Goal: Navigation & Orientation: Find specific page/section

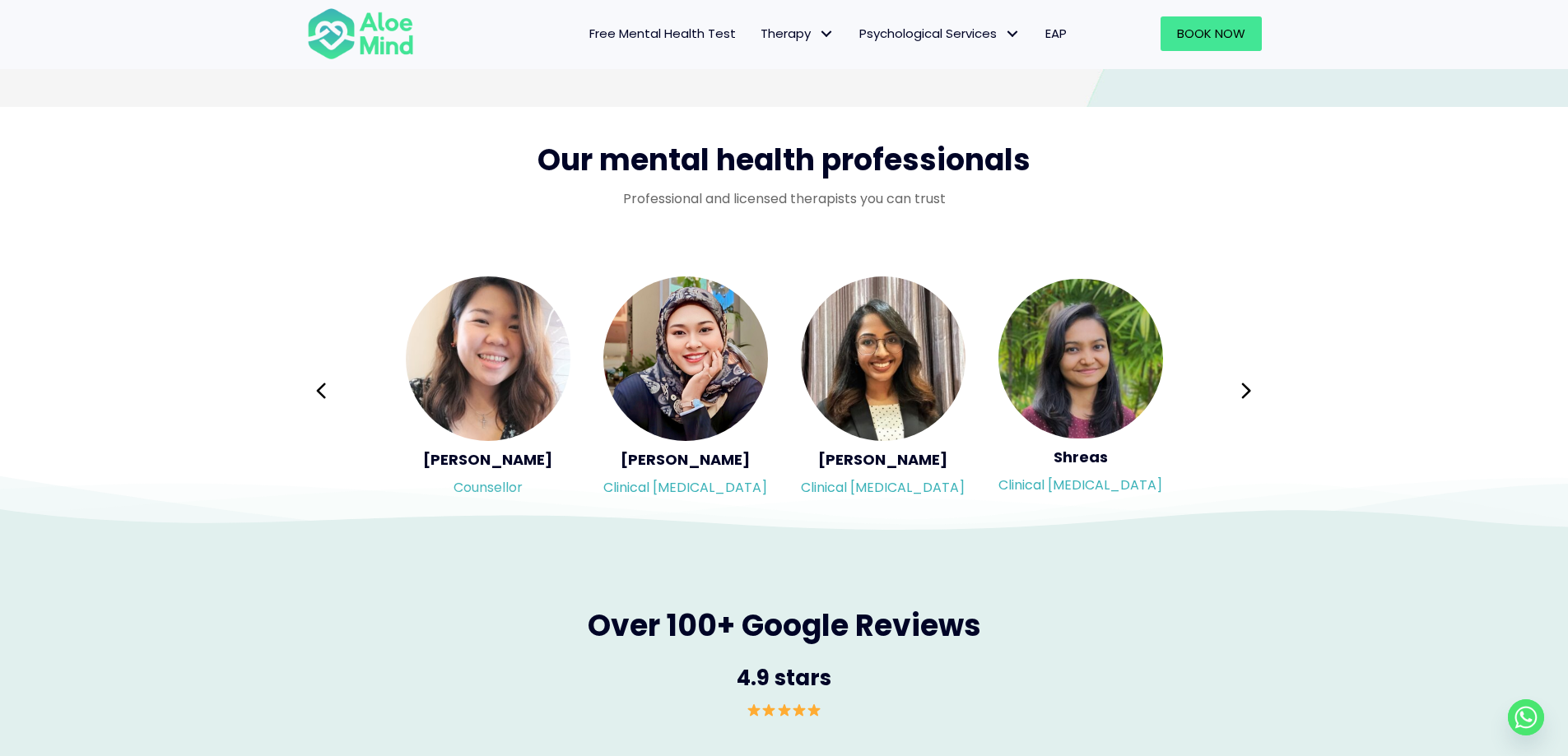
scroll to position [2571, 0]
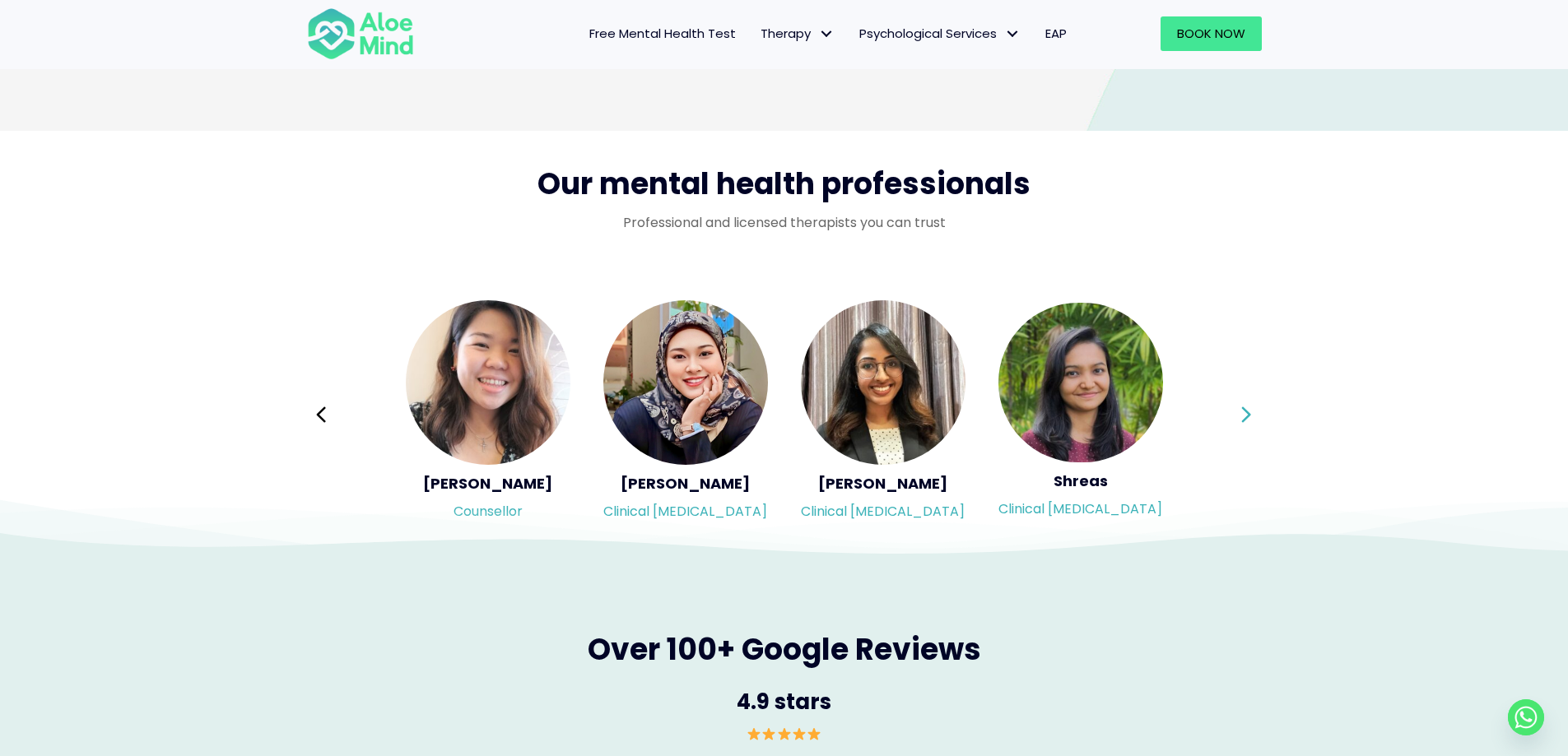
click at [1246, 419] on icon at bounding box center [1246, 414] width 9 height 16
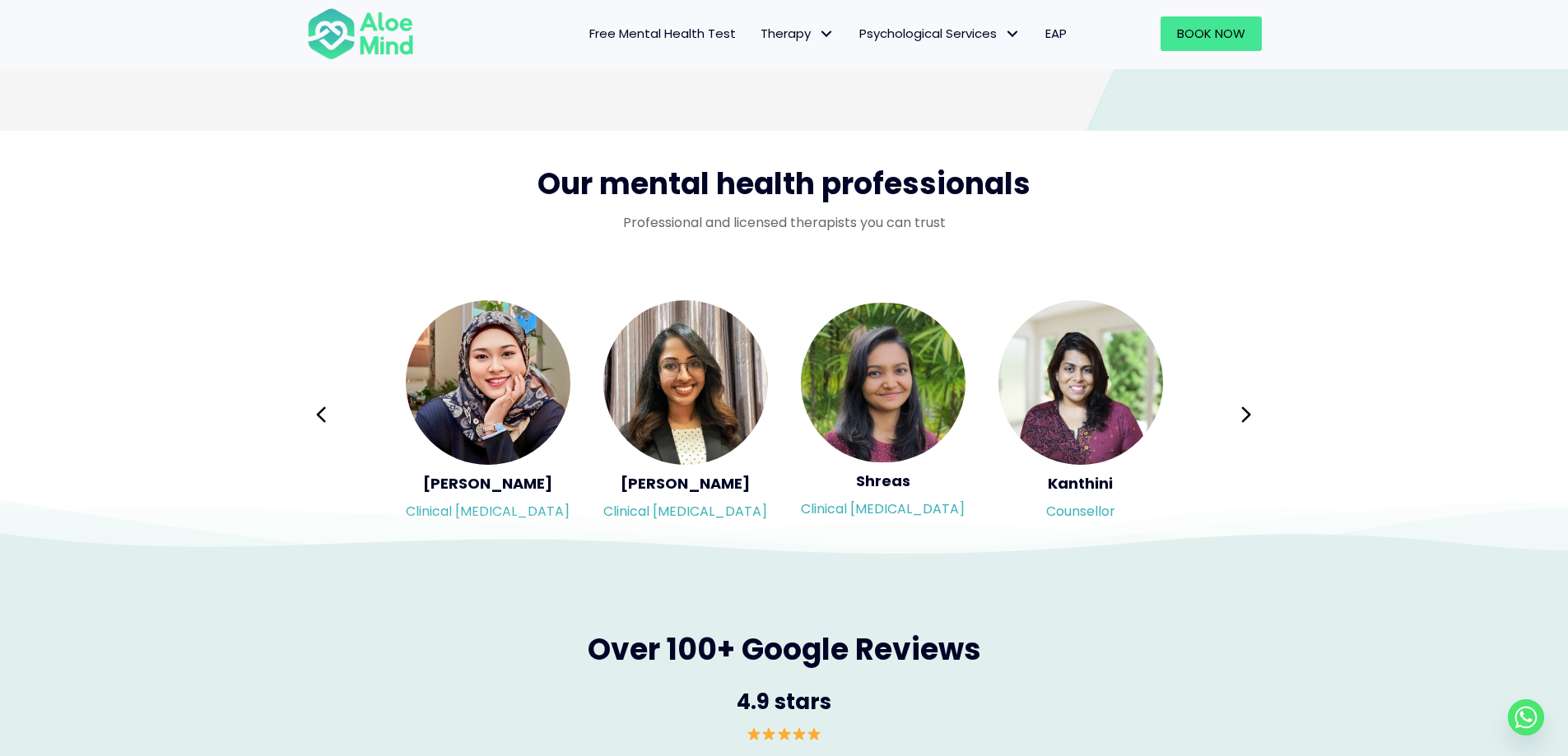
click at [1245, 420] on icon at bounding box center [1246, 414] width 9 height 16
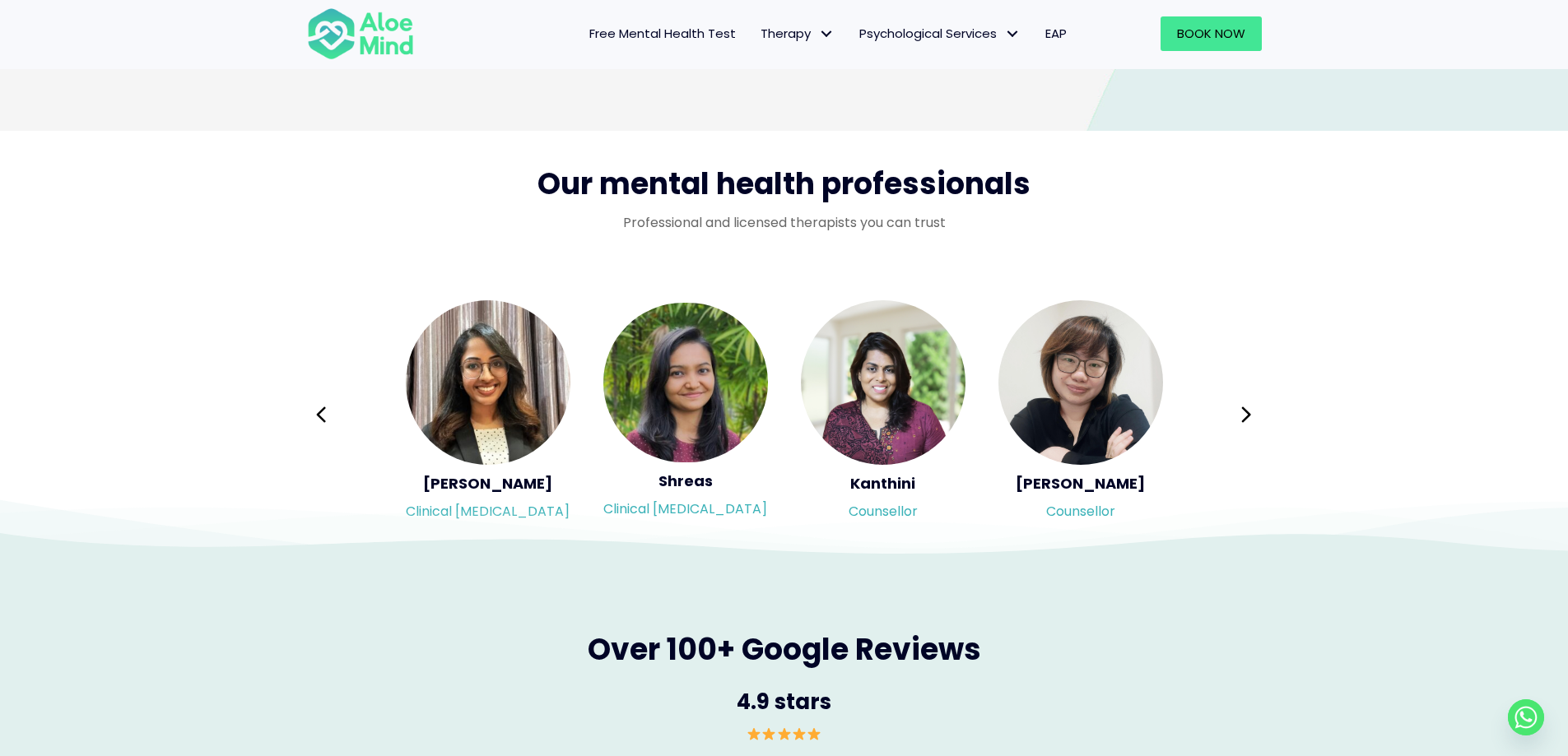
click at [1245, 420] on icon at bounding box center [1246, 414] width 9 height 16
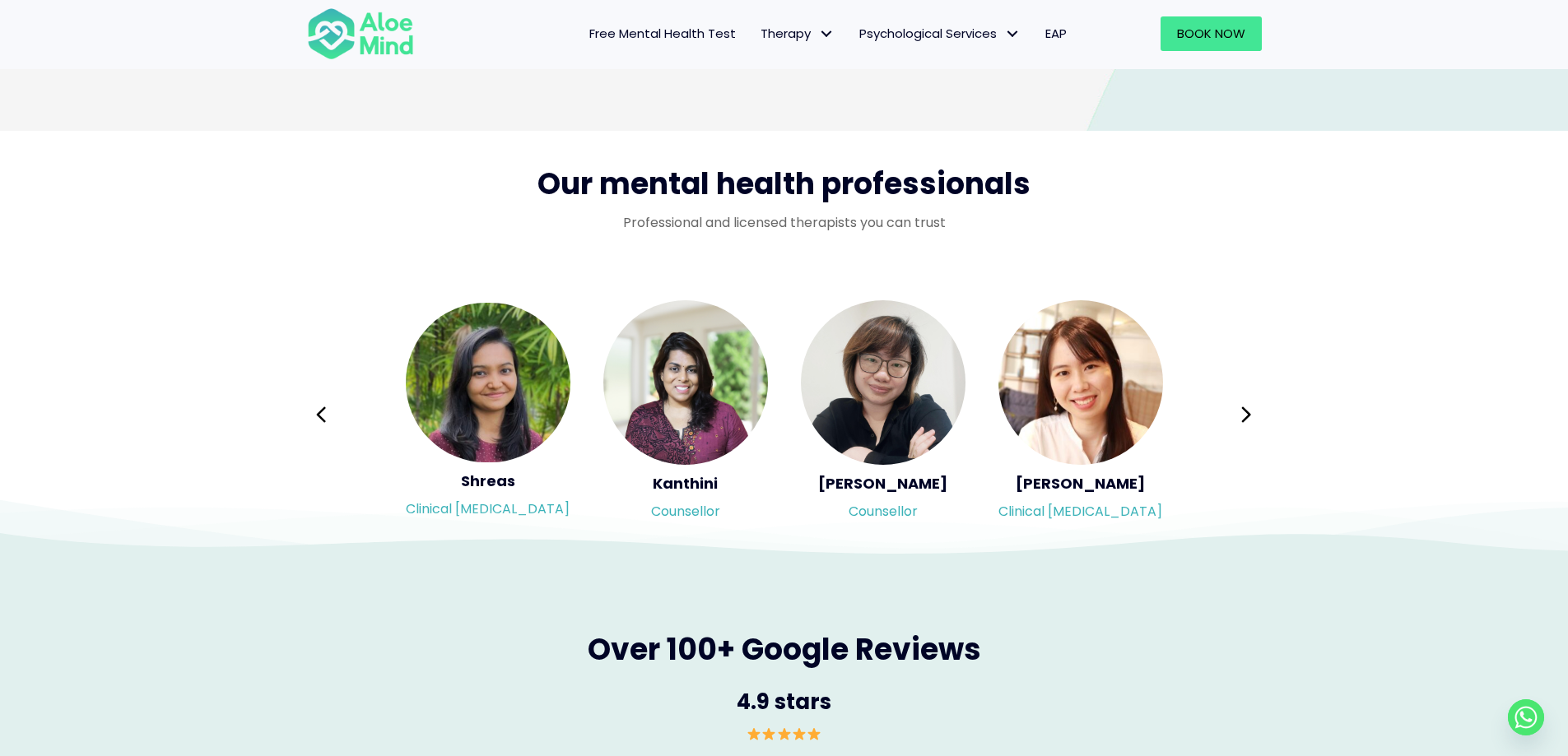
click at [1245, 420] on icon at bounding box center [1246, 414] width 9 height 16
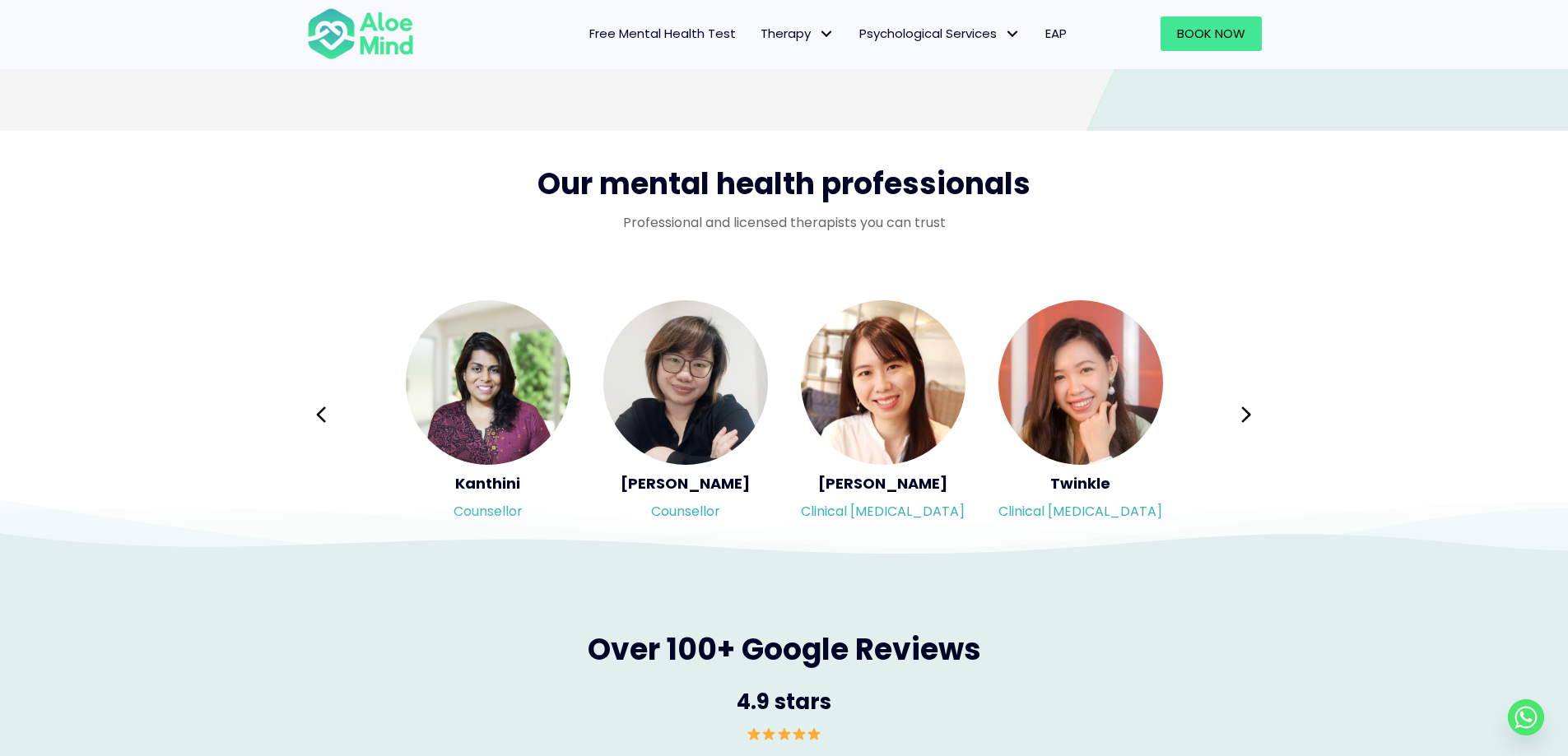
click at [1245, 420] on icon at bounding box center [1246, 414] width 9 height 16
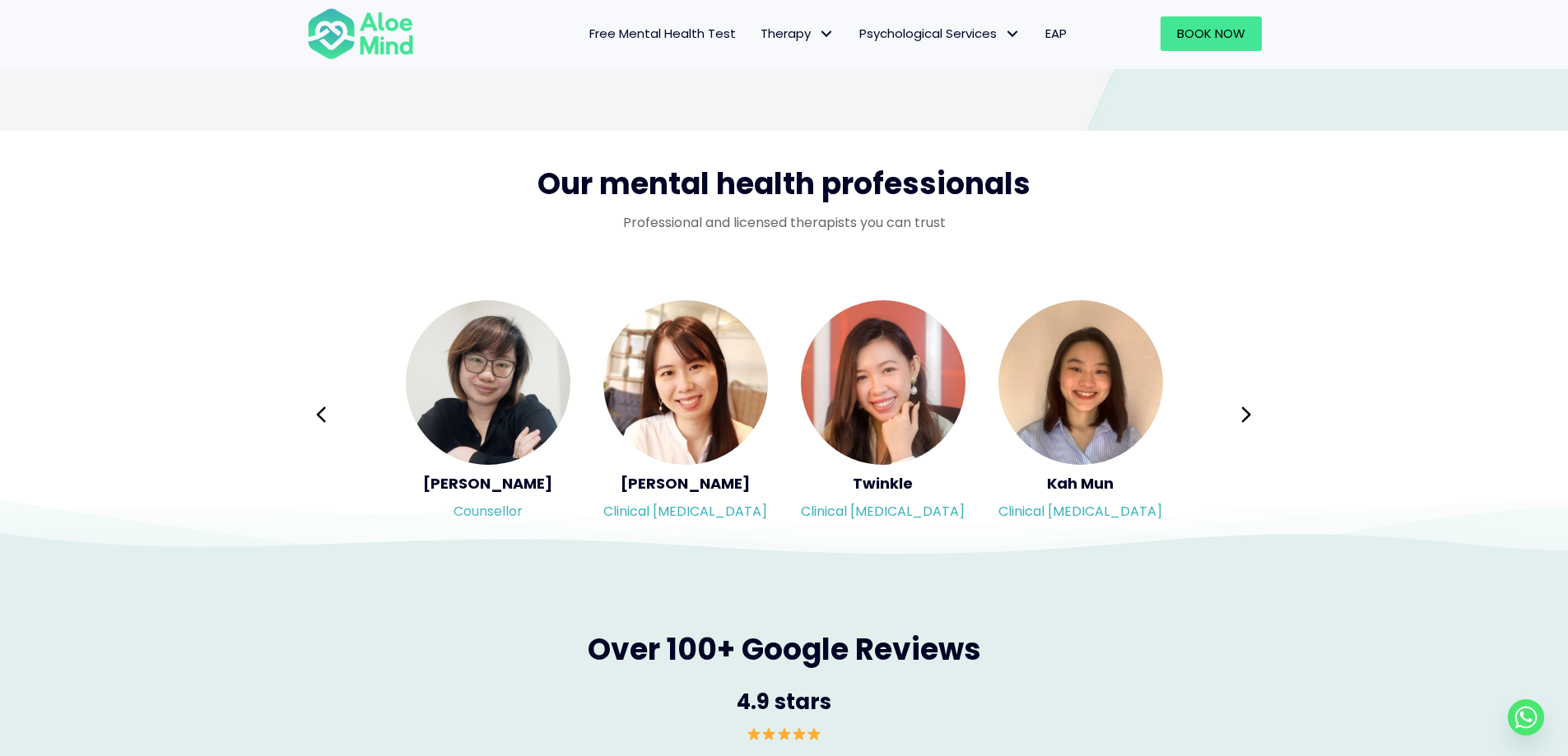
click at [1244, 420] on icon at bounding box center [1246, 414] width 9 height 16
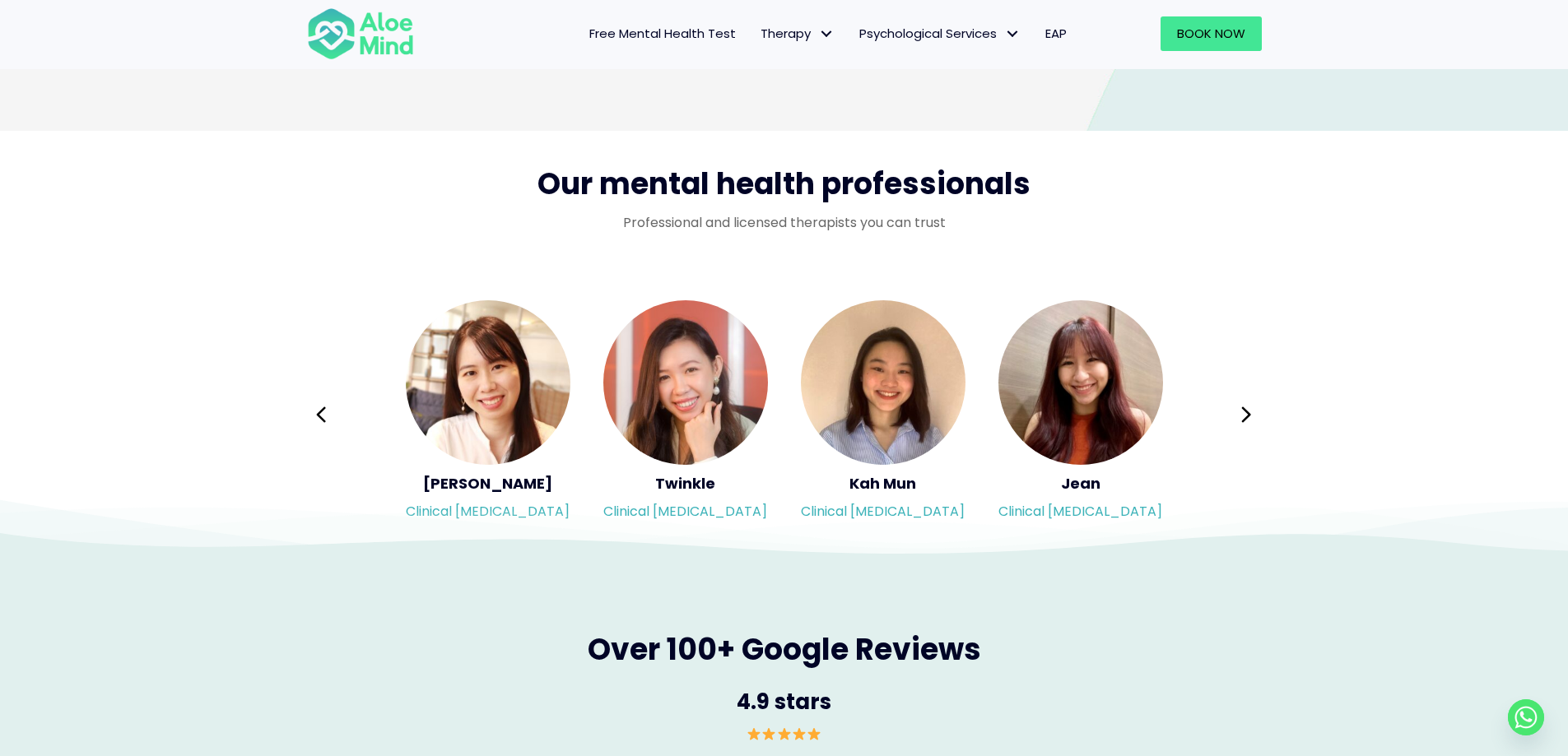
click at [1243, 420] on div "Syndy Clinical psychologist Diveena Clinical psychologist Elynna Counsellor Eme…" at bounding box center [784, 414] width 955 height 232
click at [1240, 417] on button "Next" at bounding box center [1246, 414] width 40 height 40
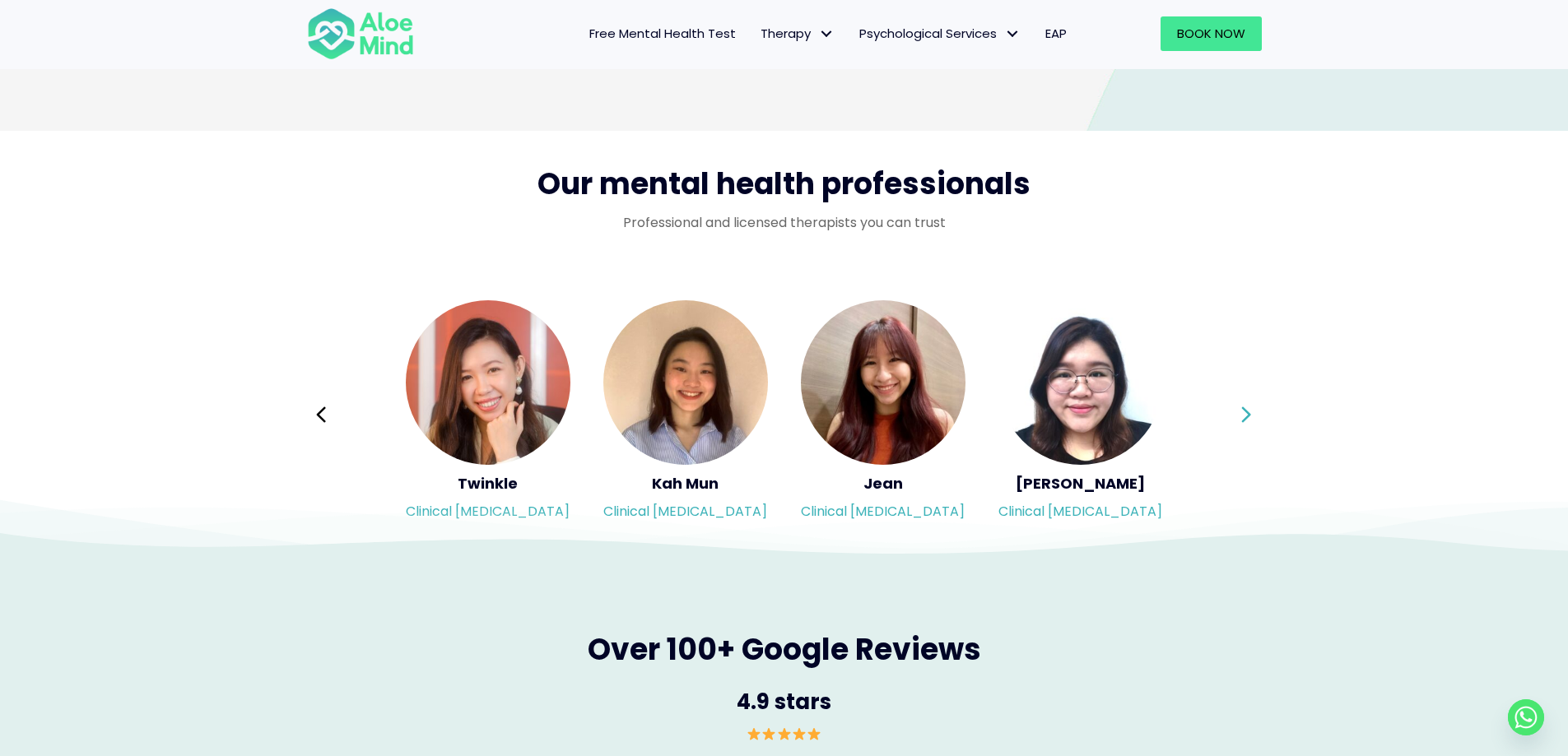
click at [1240, 417] on div "Syndy Clinical psychologist Diveena Clinical psychologist Elynna Counsellor Eme…" at bounding box center [784, 414] width 955 height 232
click at [1242, 412] on icon at bounding box center [1246, 415] width 11 height 31
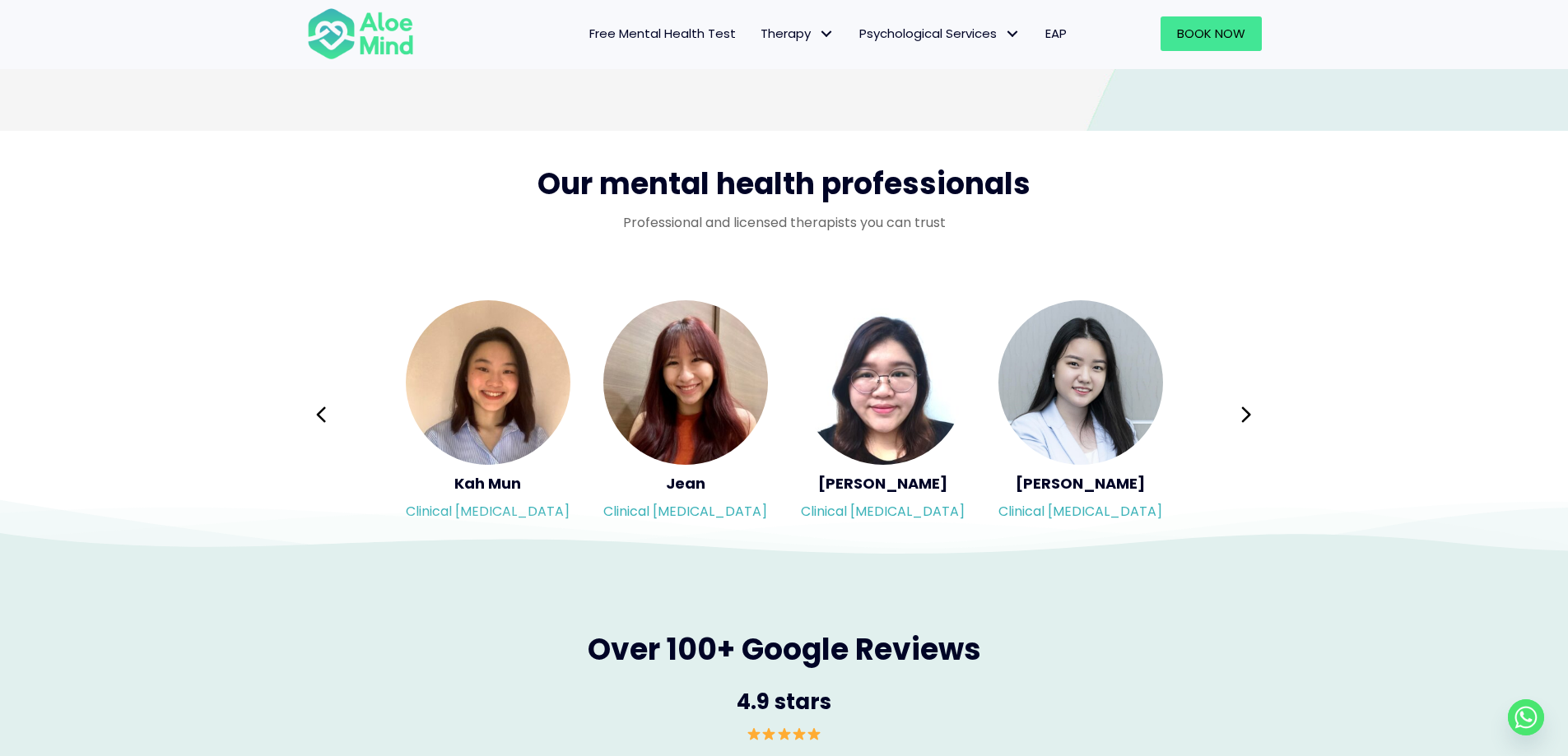
click at [1242, 412] on div "Syndy Clinical psychologist Diveena Clinical psychologist Elynna Counsellor Eme…" at bounding box center [784, 414] width 955 height 232
click at [1242, 412] on icon at bounding box center [1246, 415] width 11 height 31
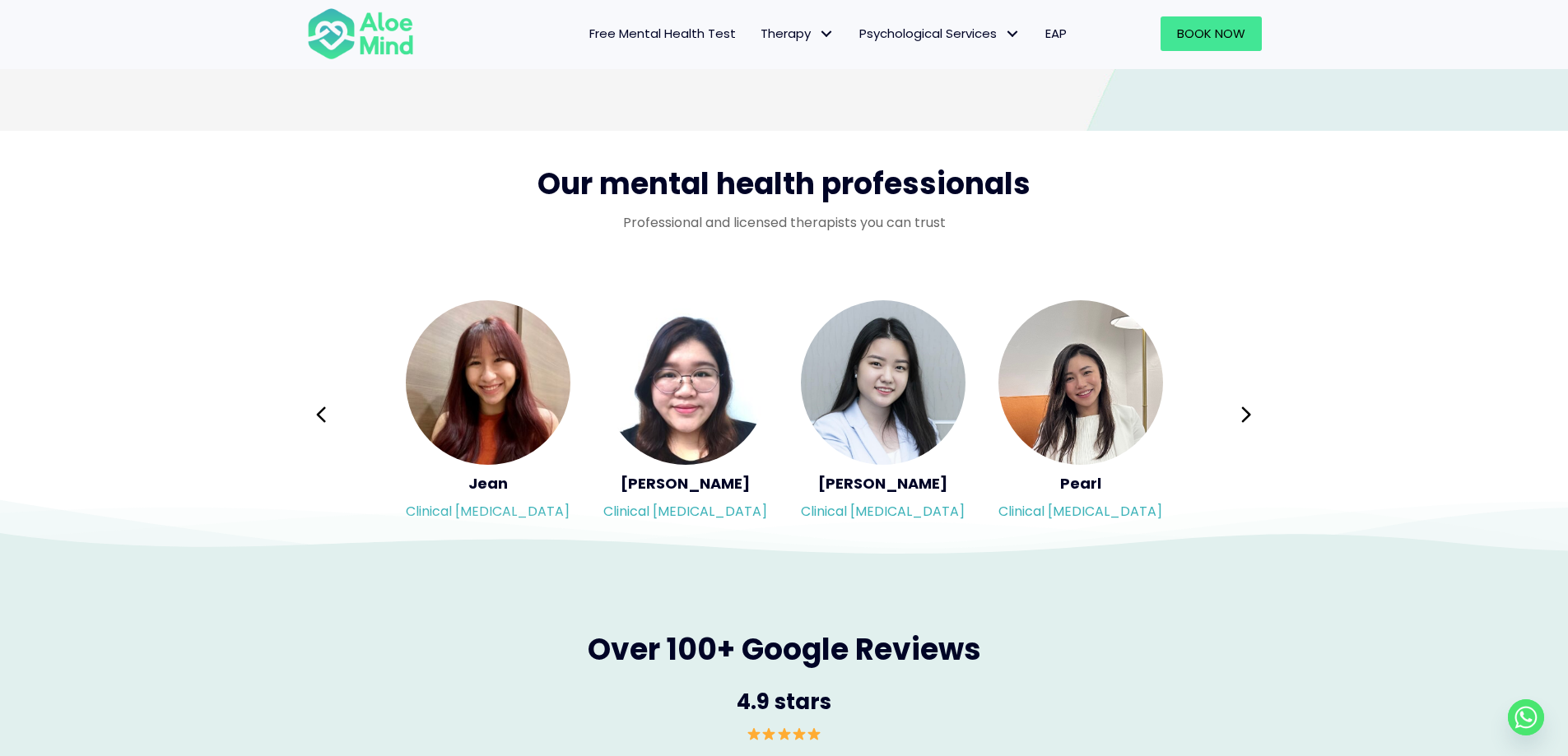
click at [1242, 412] on icon at bounding box center [1246, 415] width 11 height 31
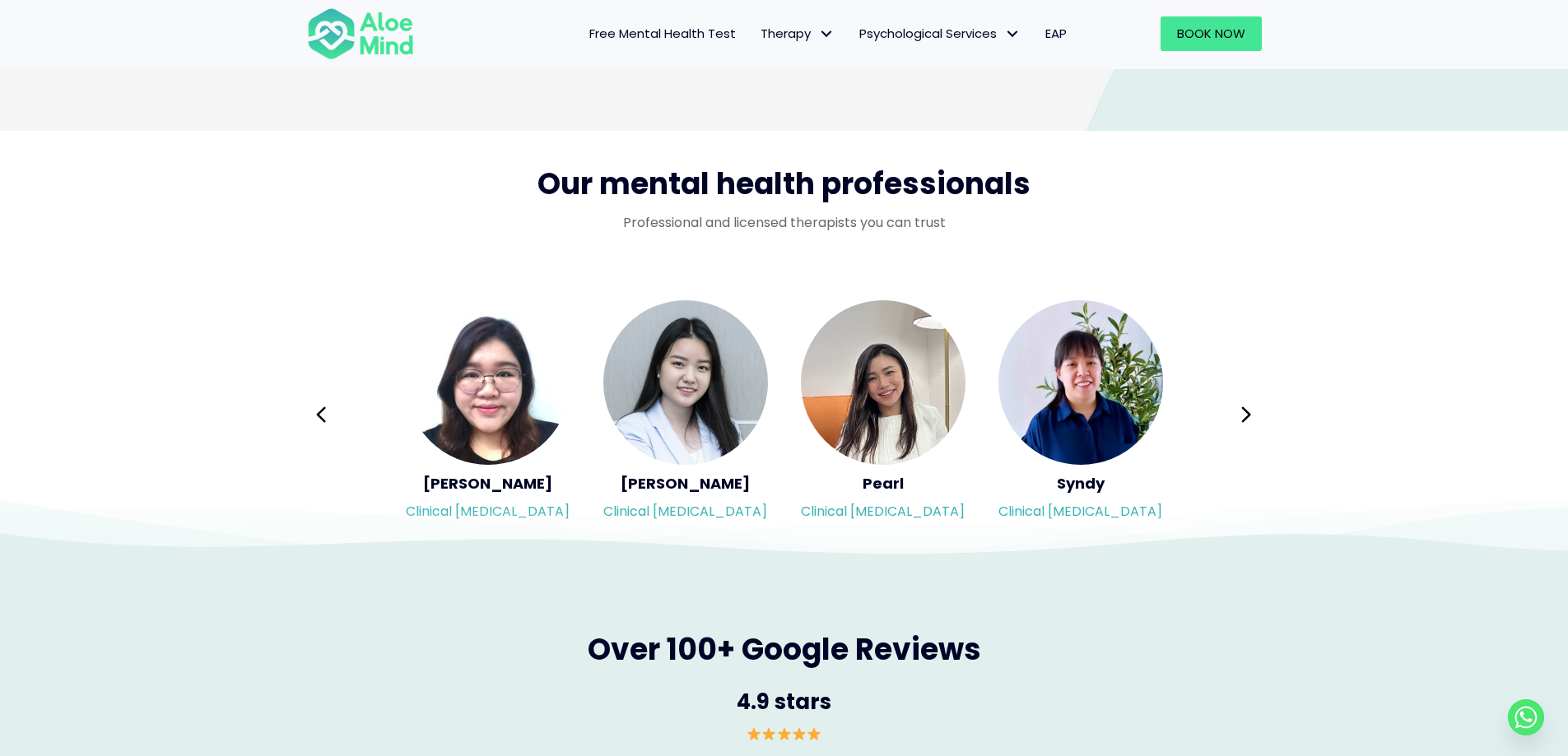
click at [1242, 412] on icon at bounding box center [1246, 415] width 11 height 31
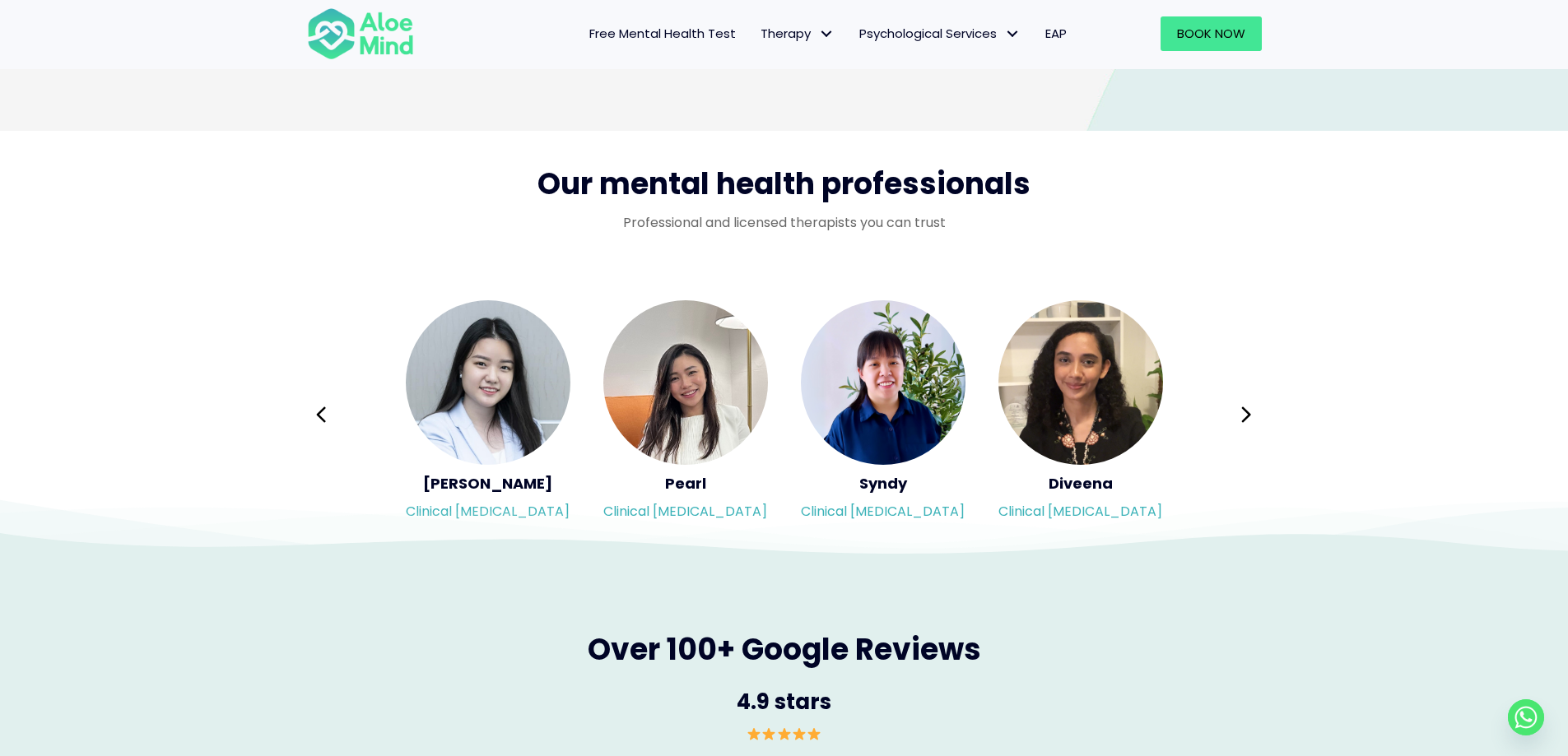
click at [1242, 412] on icon at bounding box center [1246, 415] width 11 height 31
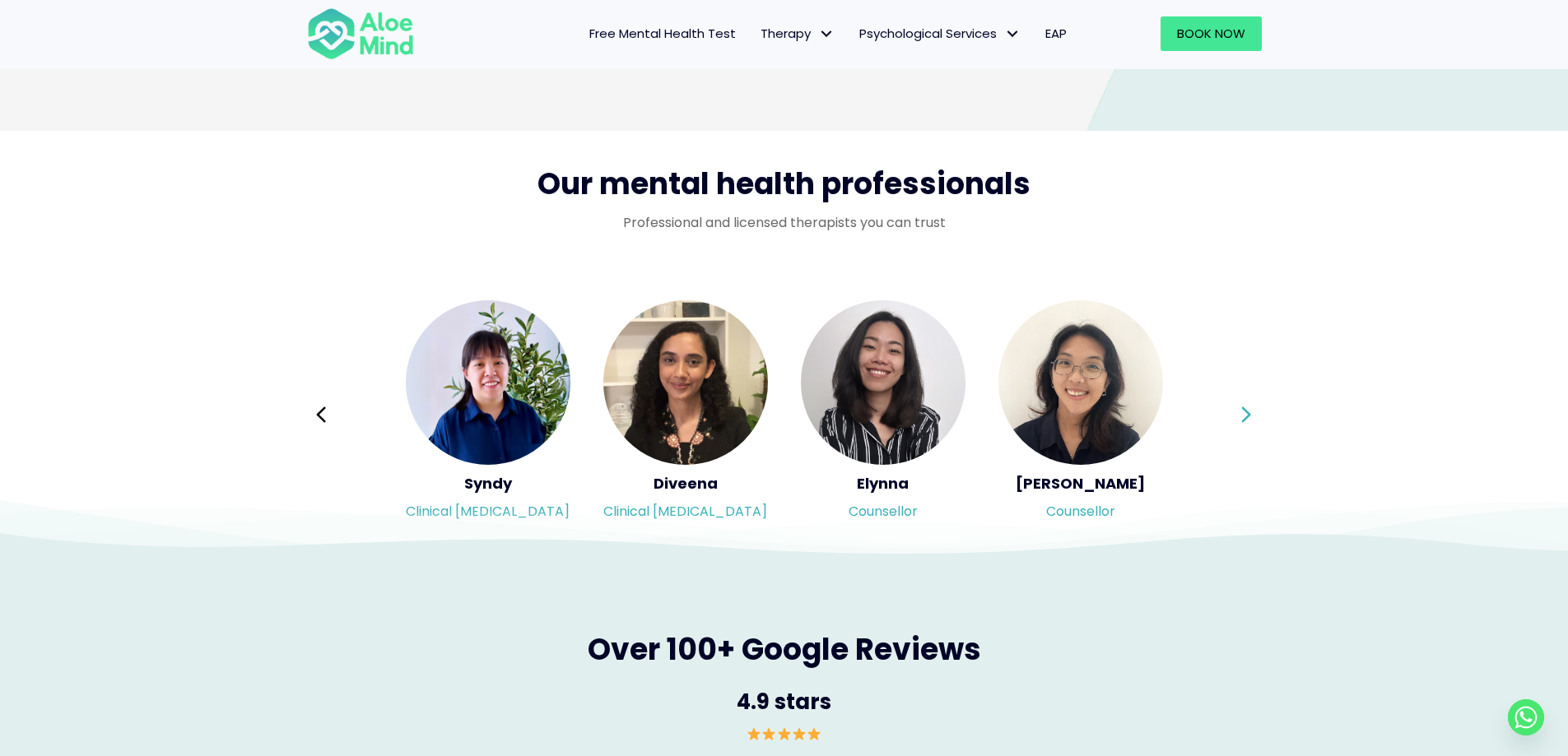
click at [1232, 416] on div "Syndy Clinical psychologist Diveena Clinical psychologist Elynna Counsellor Eme…" at bounding box center [784, 414] width 955 height 232
click at [1232, 416] on button "Next" at bounding box center [1246, 414] width 40 height 40
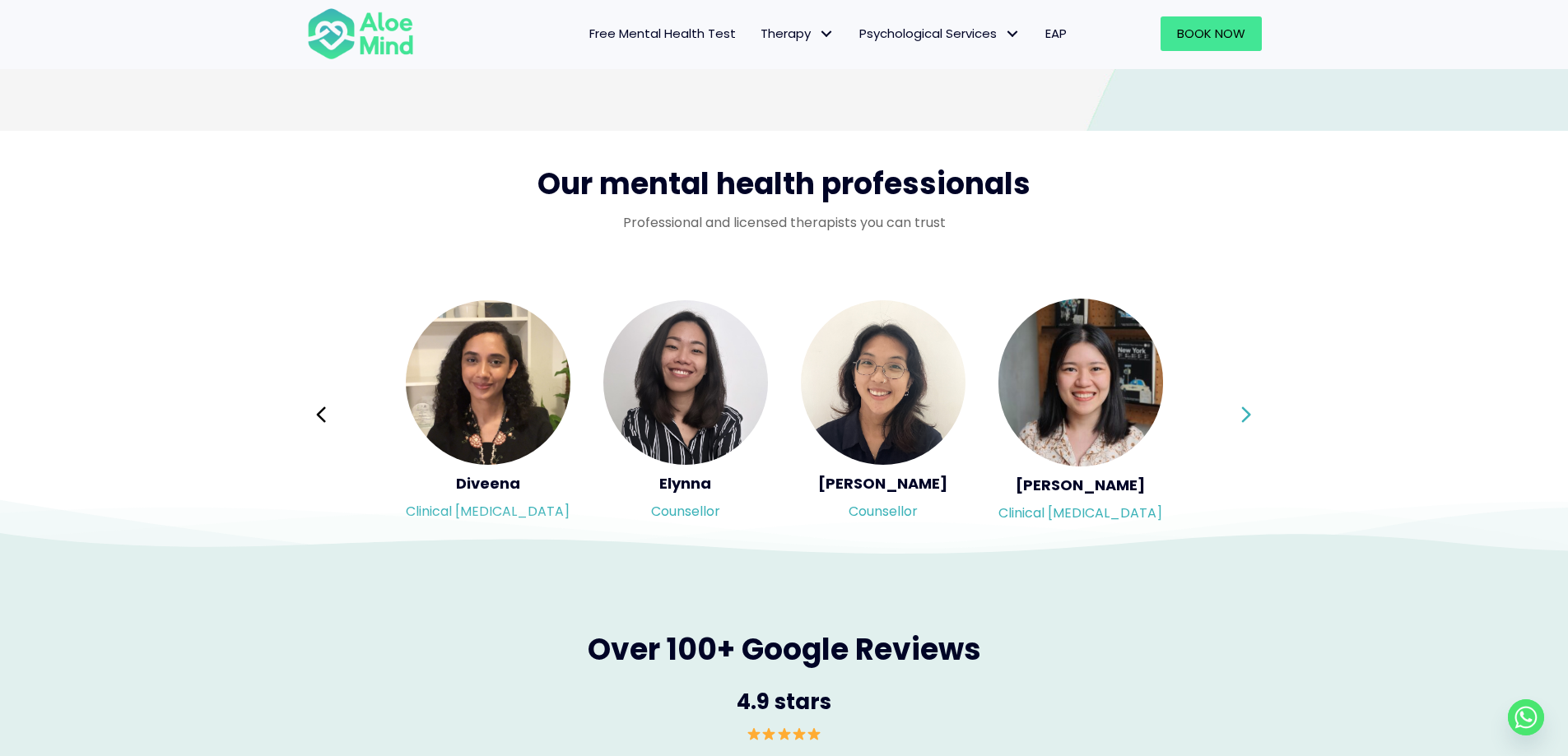
click at [1231, 416] on button "Next" at bounding box center [1246, 414] width 40 height 40
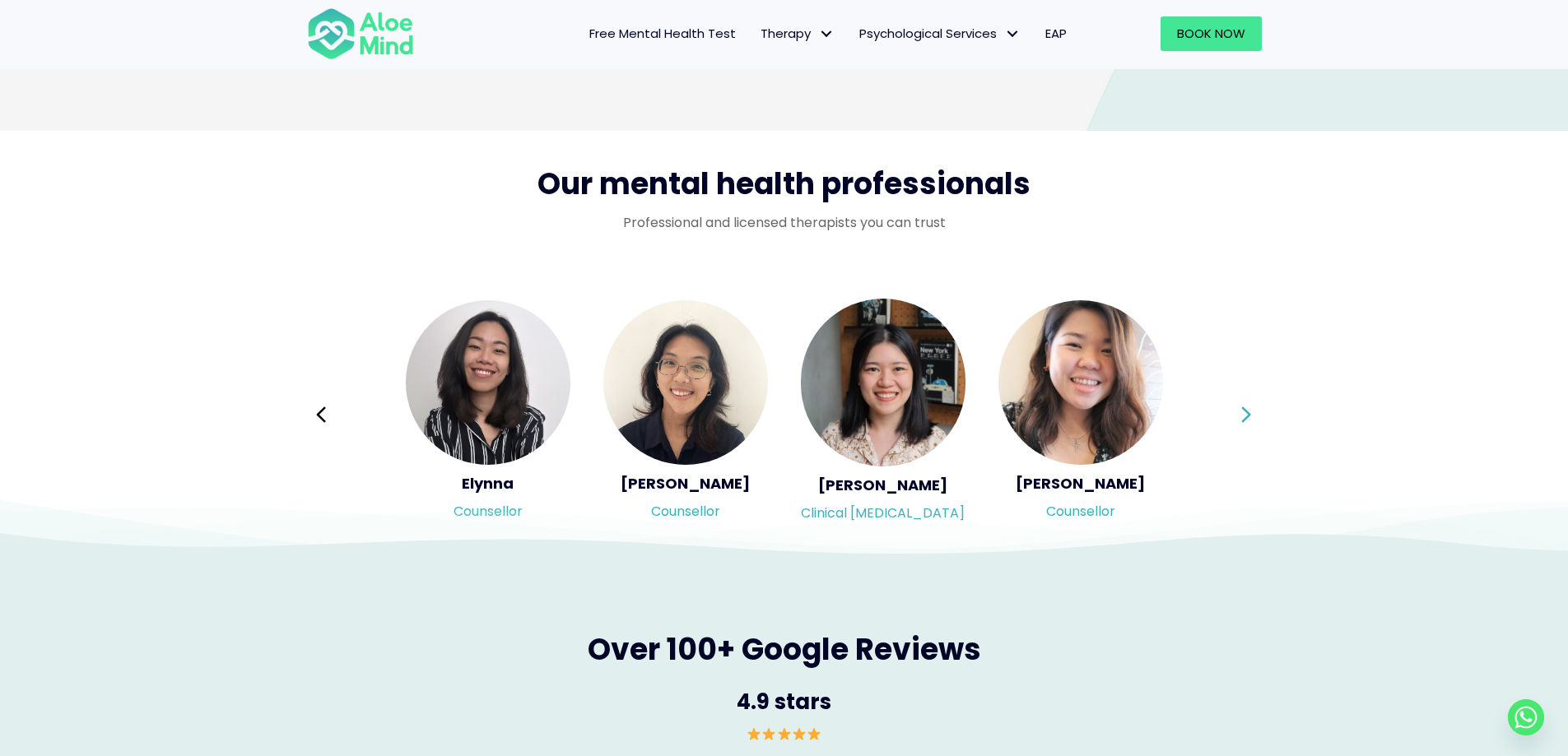
click at [1231, 416] on button "Next" at bounding box center [1246, 414] width 40 height 40
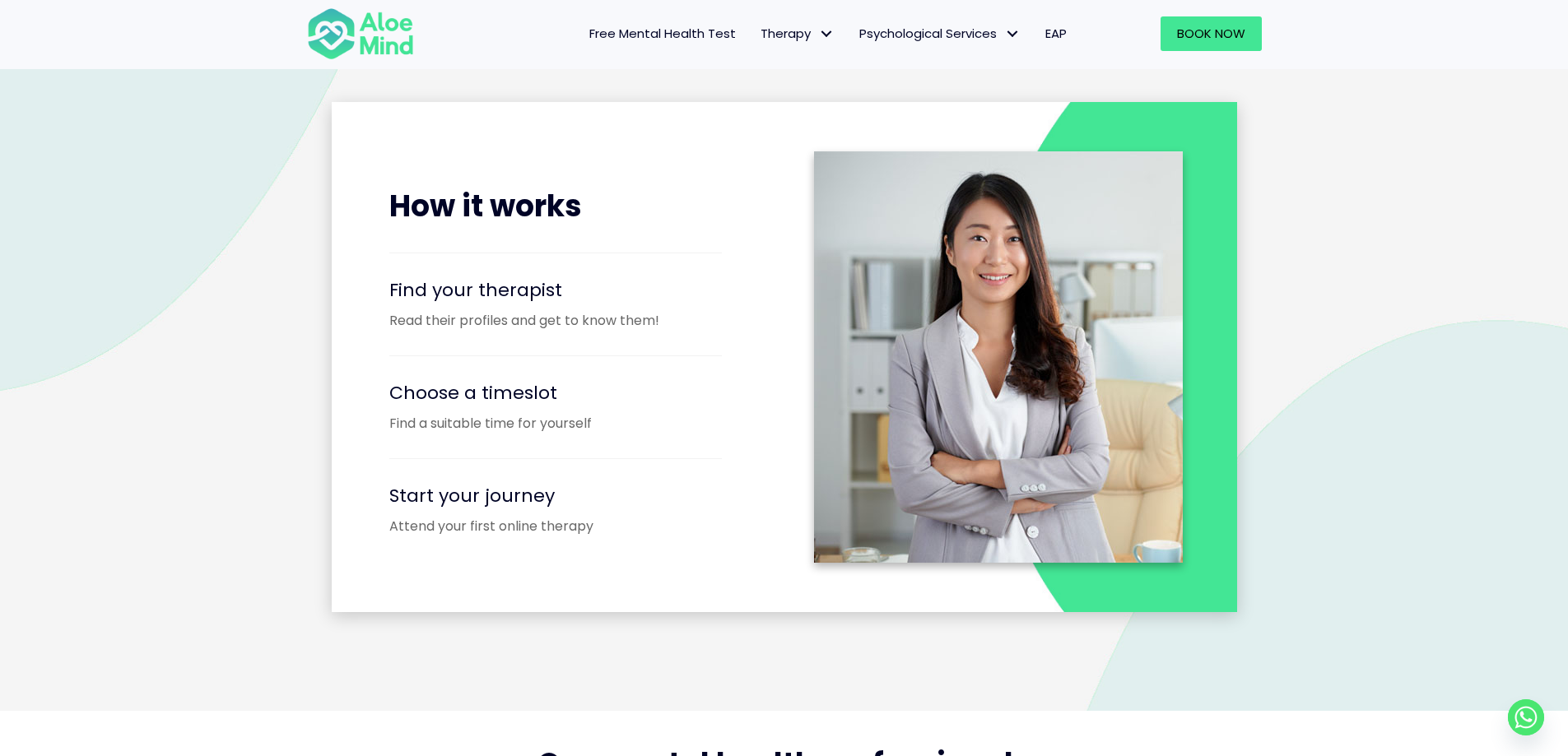
scroll to position [1995, 0]
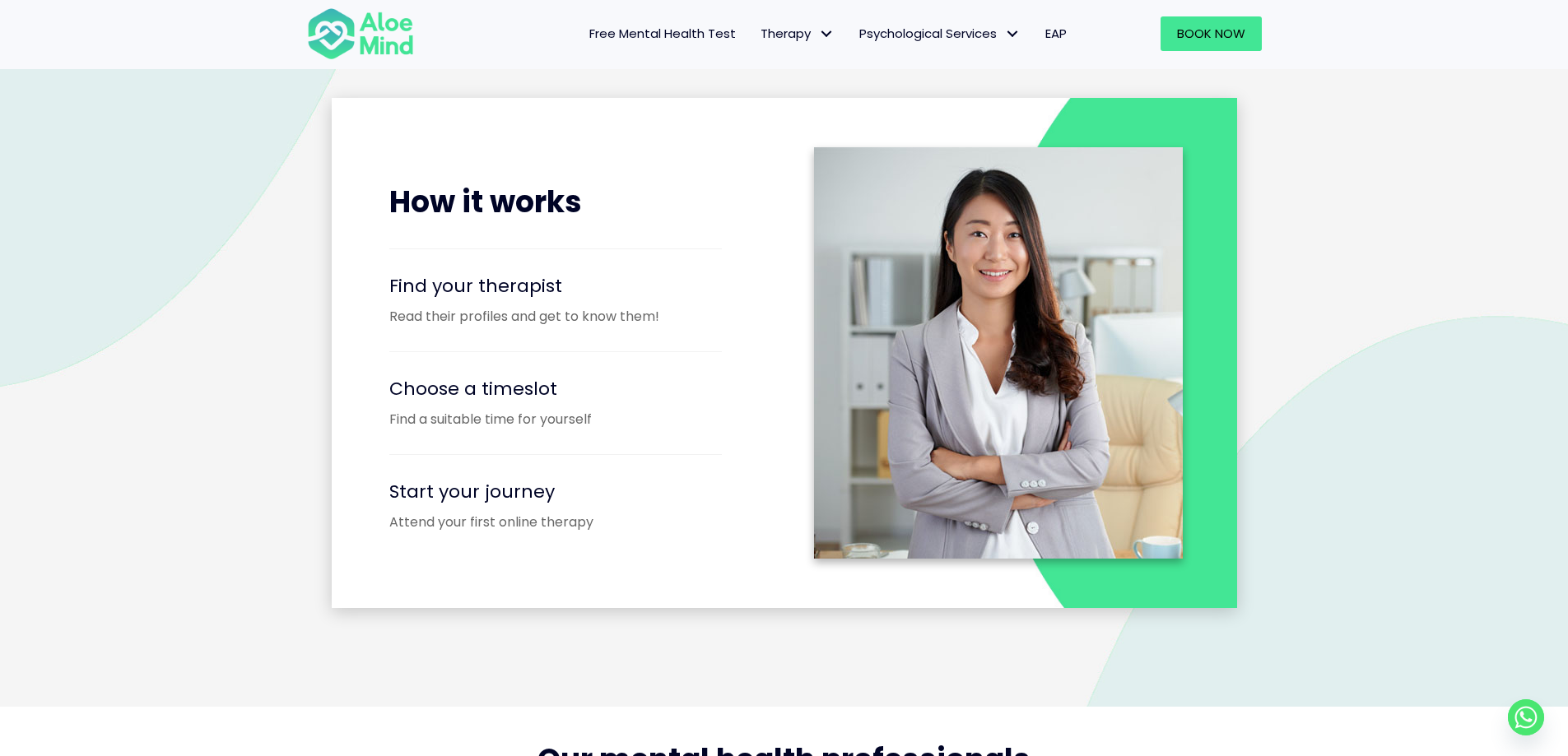
click at [1064, 23] on link "EAP" at bounding box center [1056, 33] width 46 height 34
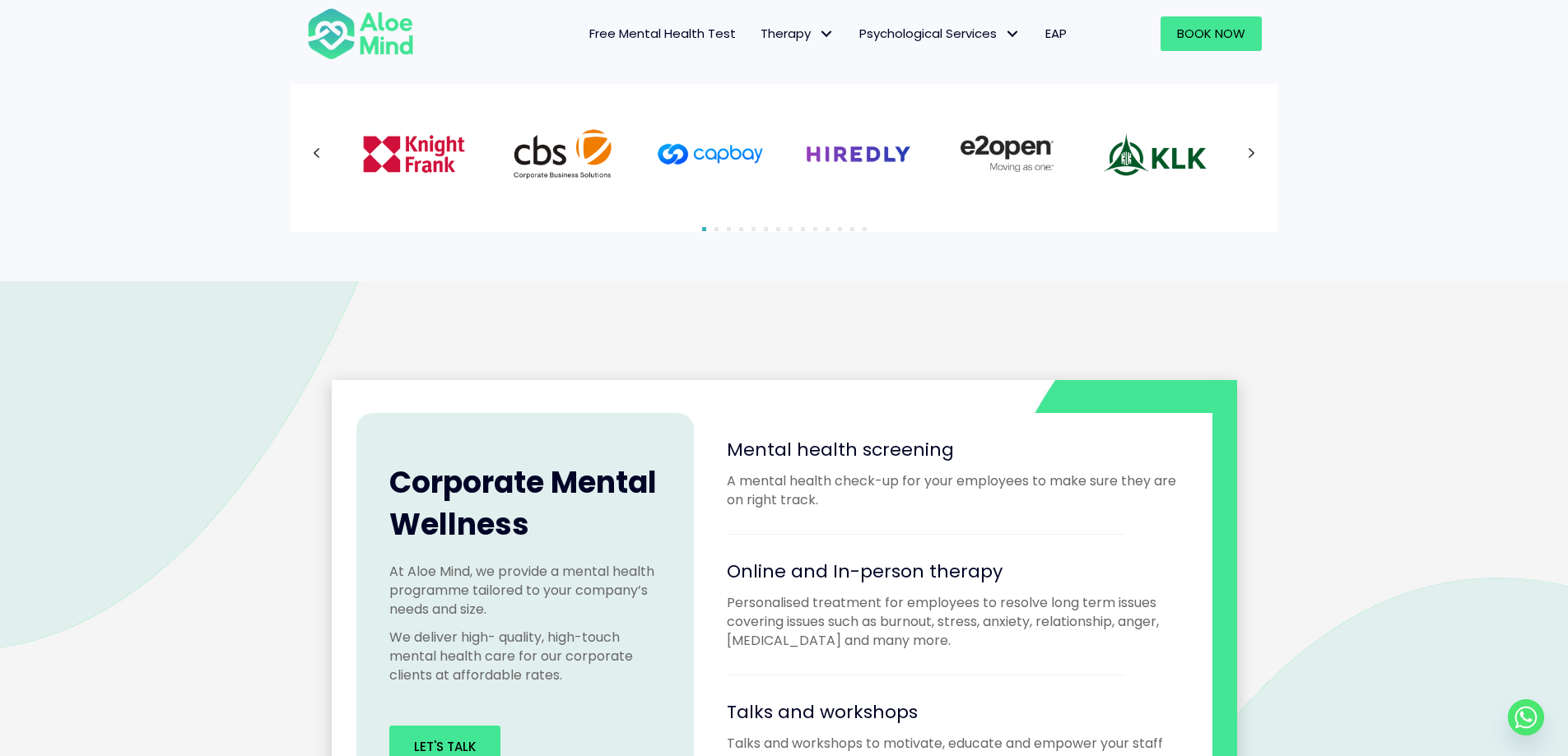
scroll to position [905, 0]
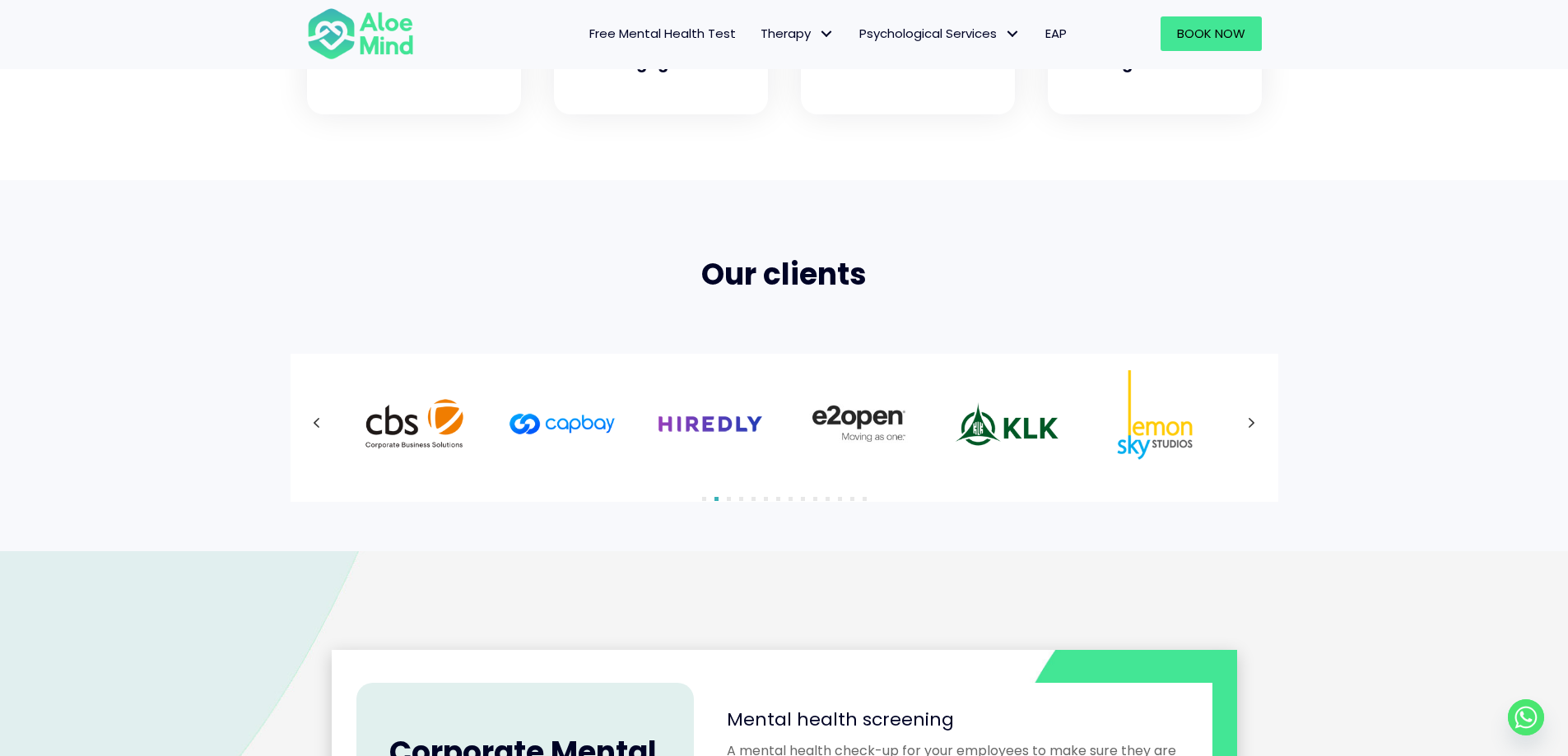
click at [1258, 427] on div at bounding box center [784, 424] width 955 height 107
click at [1246, 423] on button "Next" at bounding box center [1252, 423] width 30 height 30
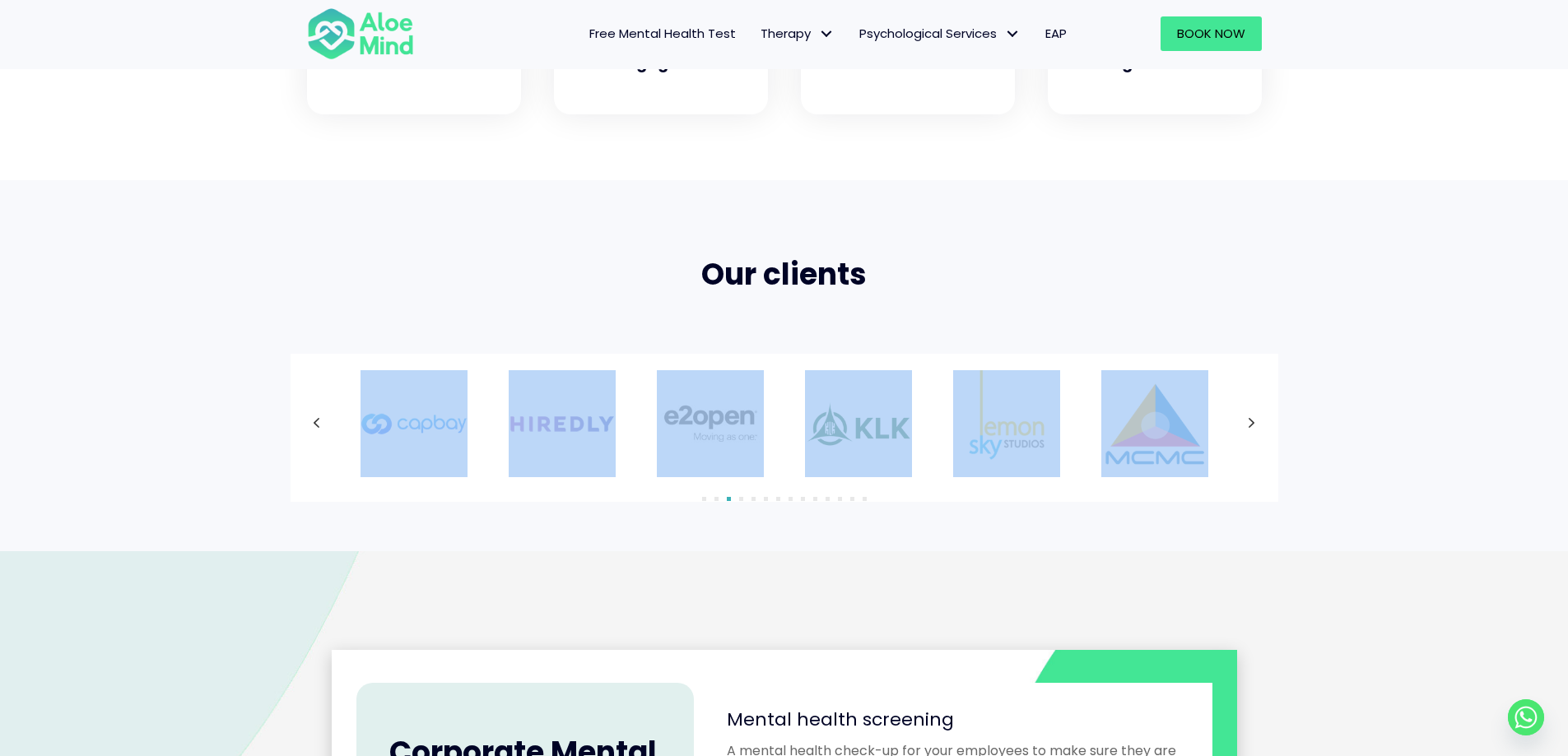
click at [1246, 423] on div at bounding box center [784, 424] width 955 height 107
click at [1256, 421] on icon at bounding box center [1252, 423] width 8 height 21
click at [1256, 421] on div at bounding box center [784, 424] width 955 height 107
click at [1305, 407] on div "Our clients 1" at bounding box center [784, 365] width 1568 height 371
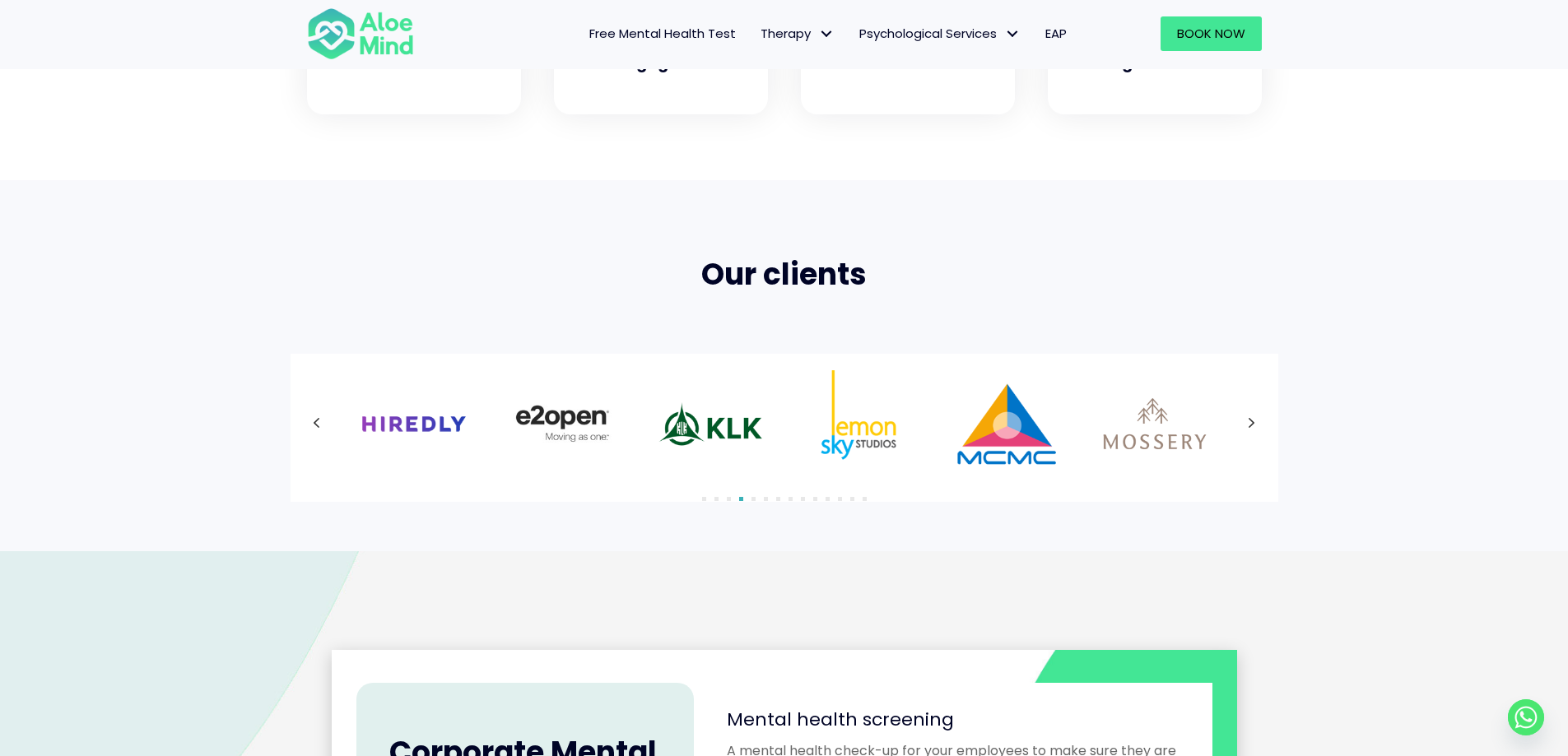
click at [1255, 419] on icon at bounding box center [1252, 423] width 8 height 21
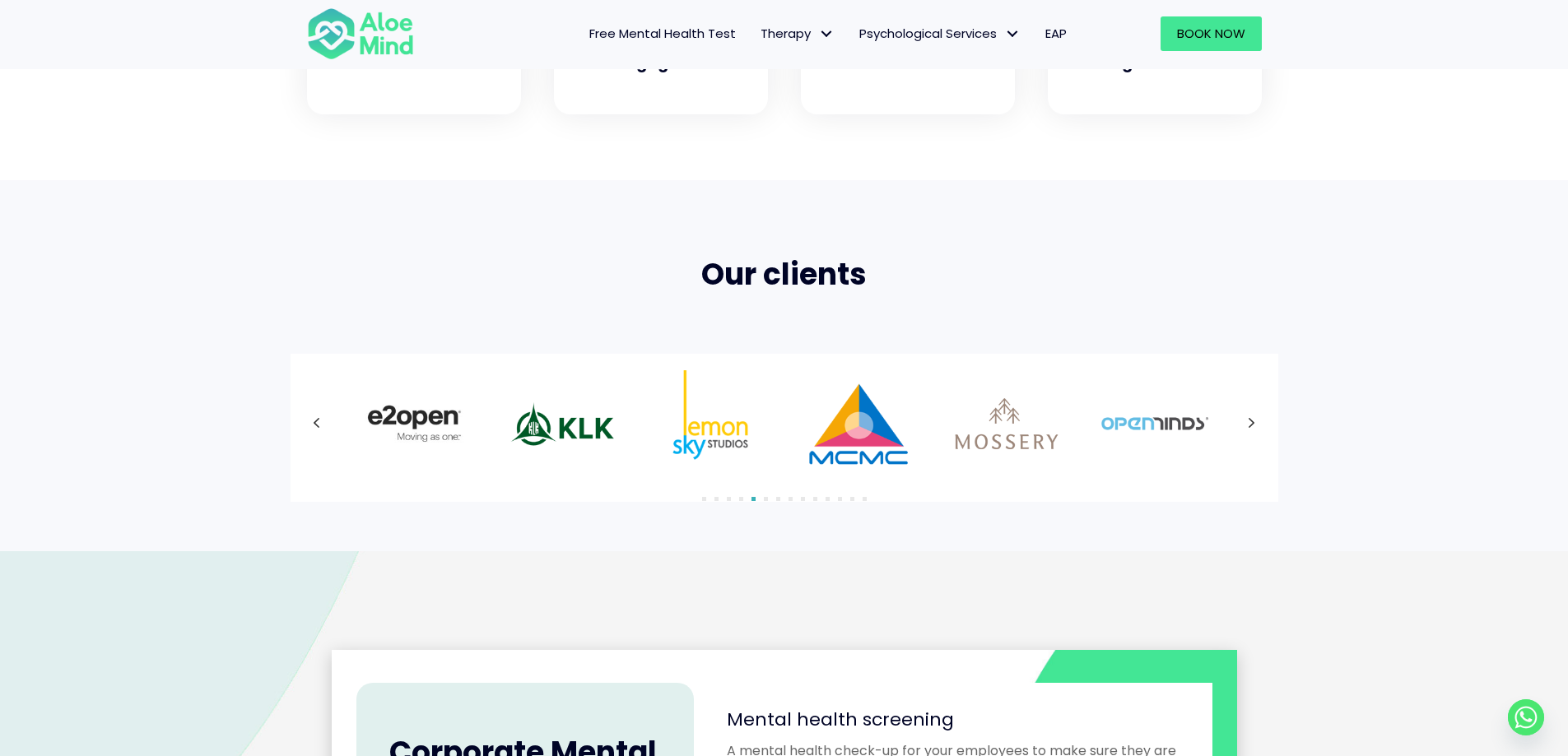
click at [1255, 419] on icon at bounding box center [1252, 423] width 8 height 21
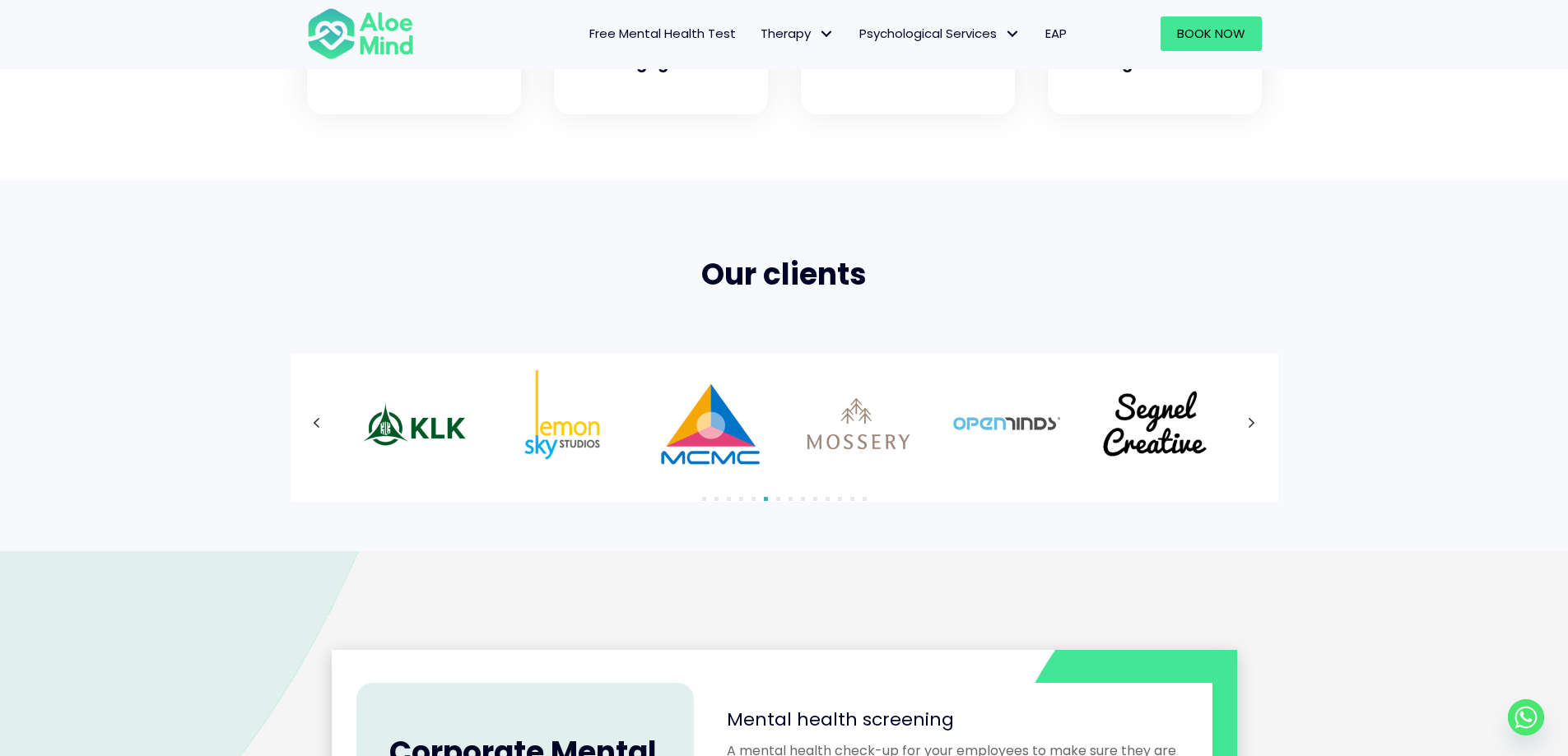
click at [1255, 419] on div at bounding box center [784, 424] width 955 height 107
click at [1255, 419] on icon at bounding box center [1252, 423] width 8 height 21
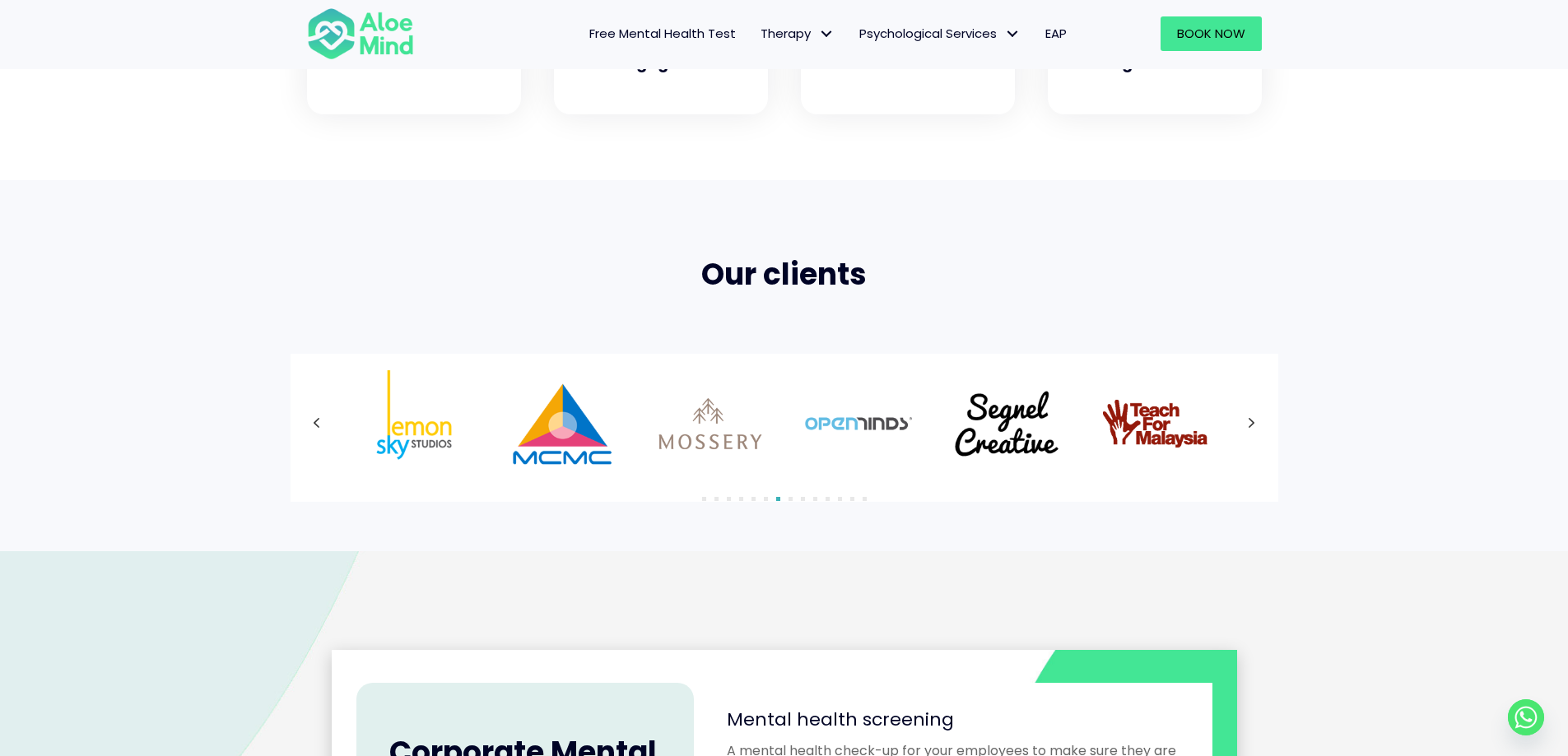
click at [1255, 419] on div at bounding box center [784, 424] width 955 height 107
click at [1255, 419] on icon at bounding box center [1252, 423] width 8 height 21
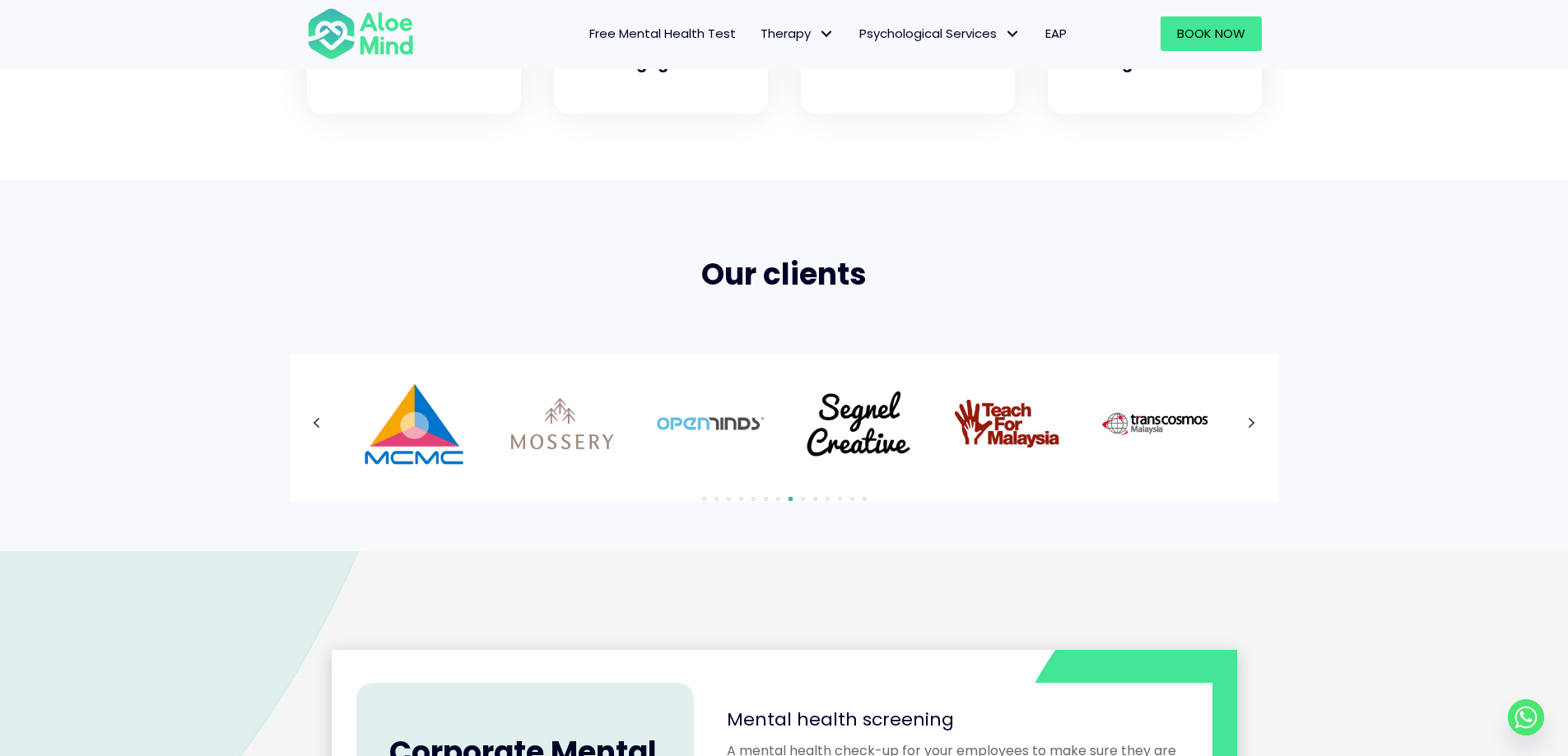
click at [1255, 419] on icon at bounding box center [1252, 423] width 8 height 21
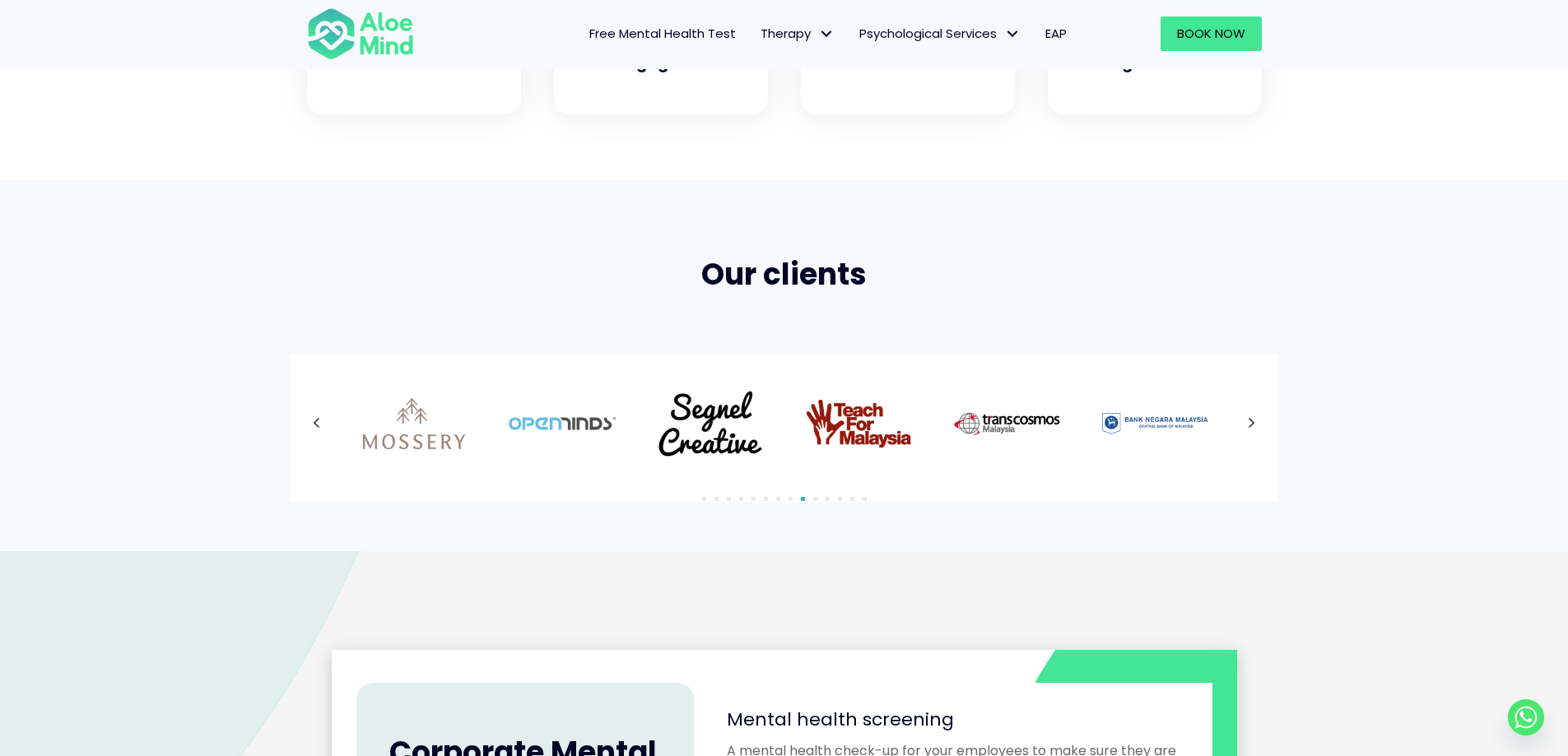
click at [1255, 419] on icon at bounding box center [1252, 423] width 8 height 21
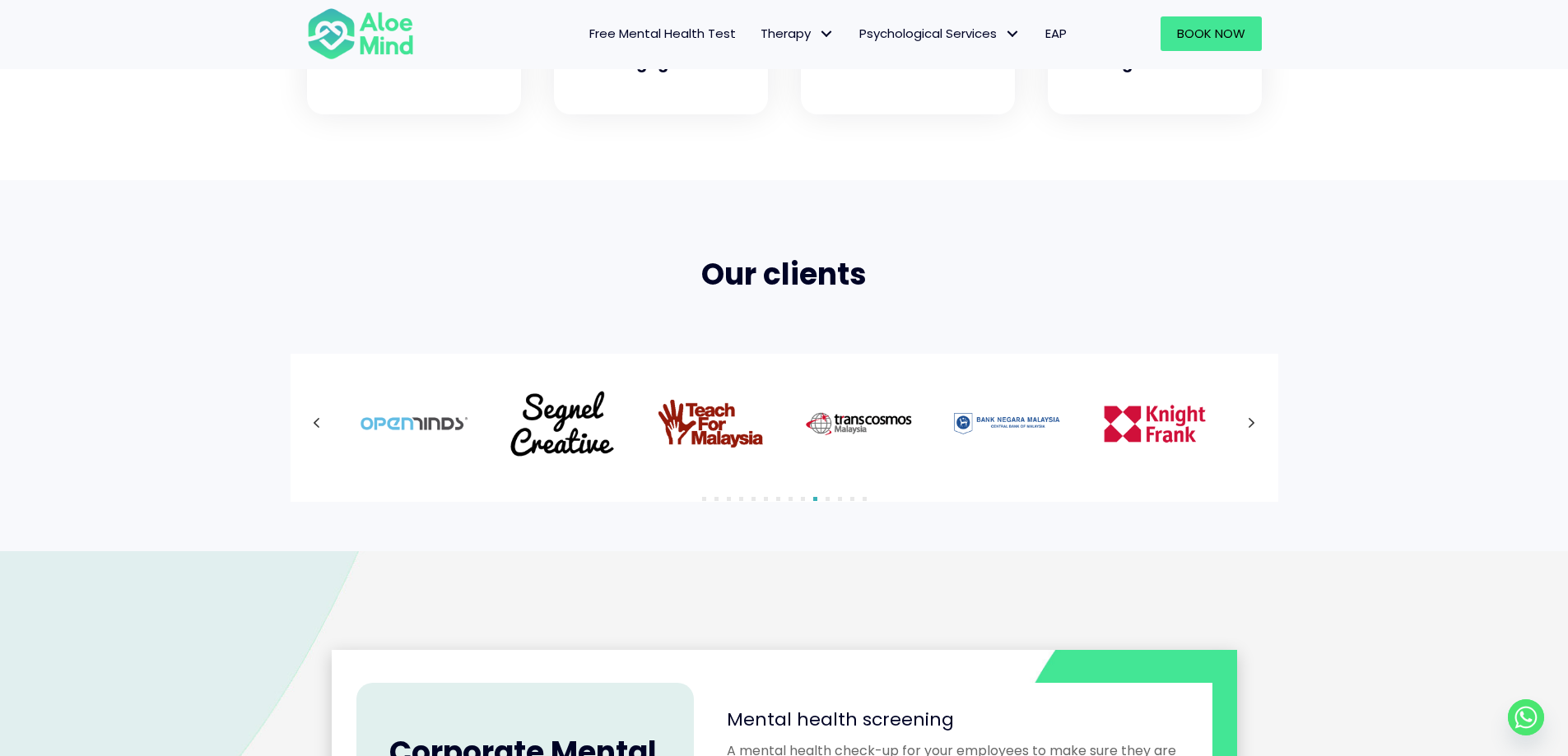
click at [1255, 419] on icon at bounding box center [1252, 423] width 8 height 21
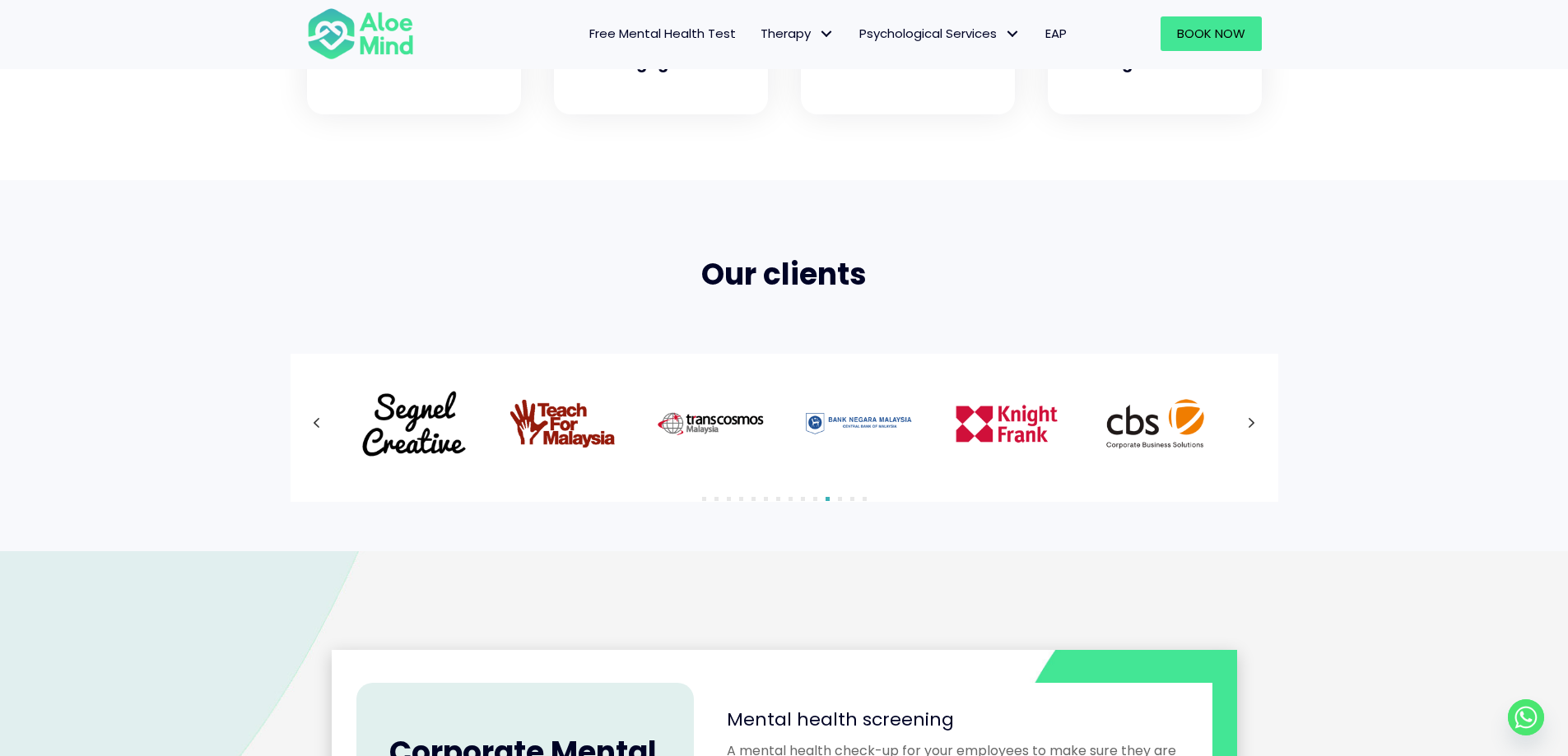
click at [1255, 418] on icon at bounding box center [1252, 423] width 8 height 21
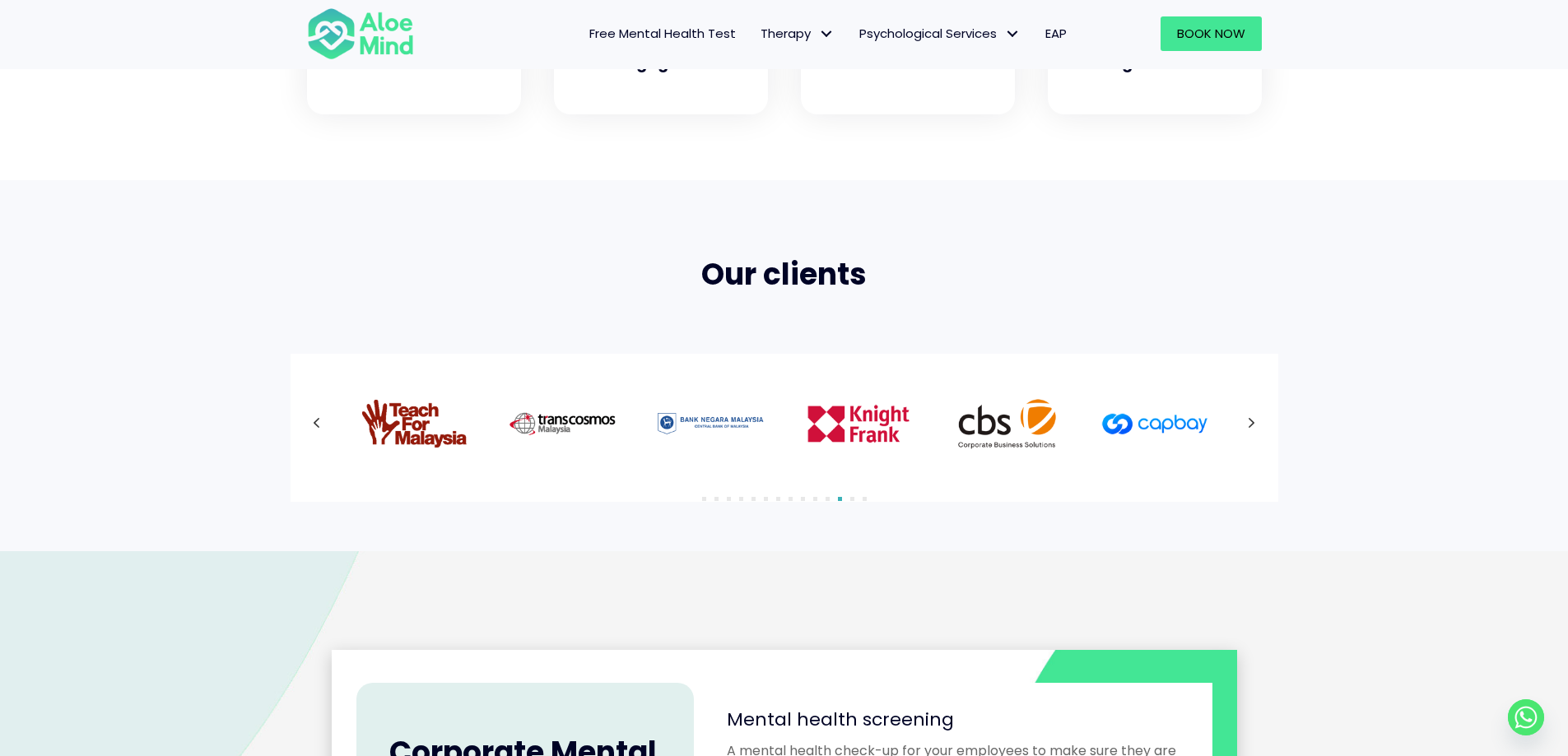
click at [1255, 418] on div at bounding box center [784, 424] width 955 height 107
click at [1255, 418] on icon at bounding box center [1252, 423] width 8 height 21
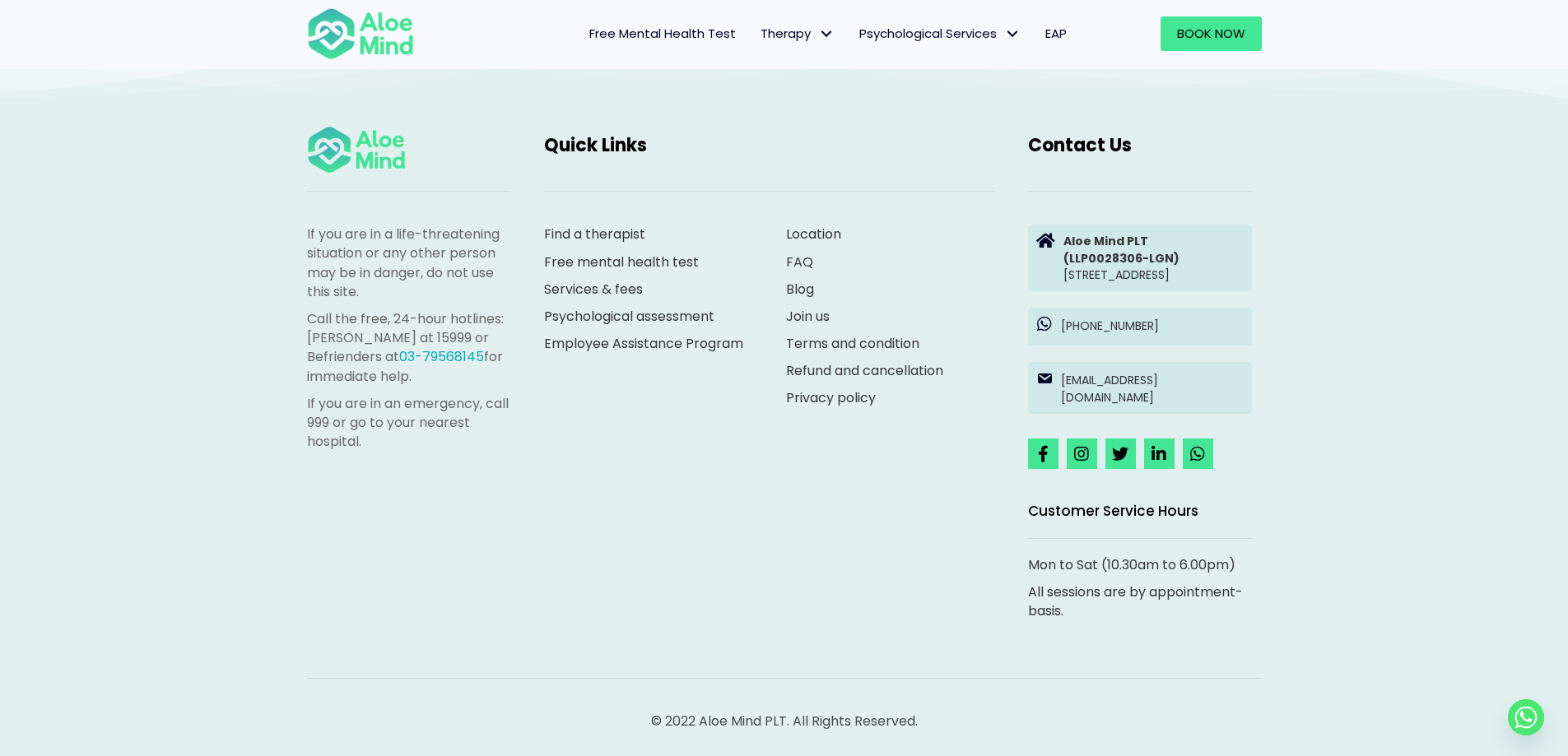
scroll to position [2763, 0]
click at [393, 39] on img at bounding box center [361, 33] width 107 height 55
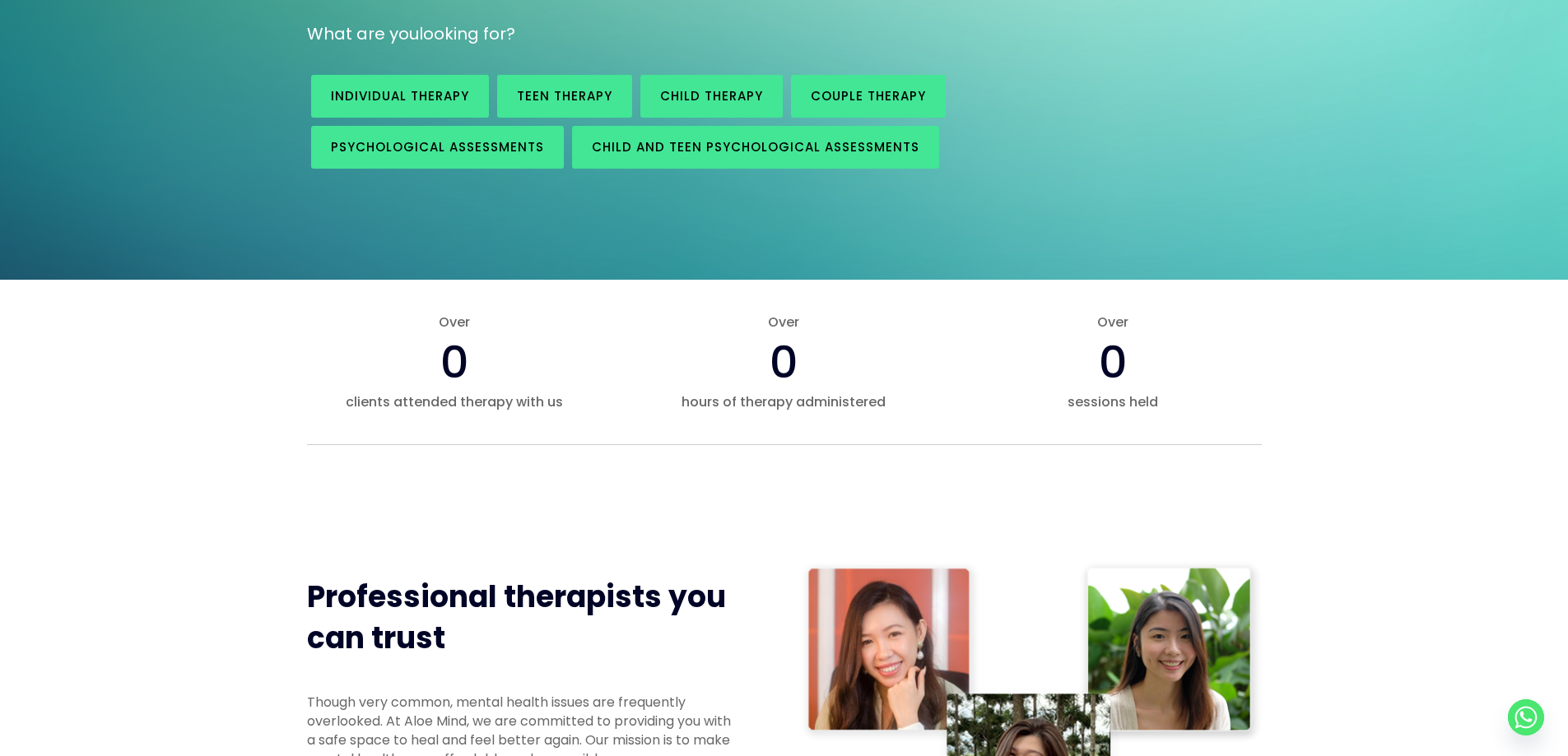
scroll to position [905, 0]
